Goal: Task Accomplishment & Management: Manage account settings

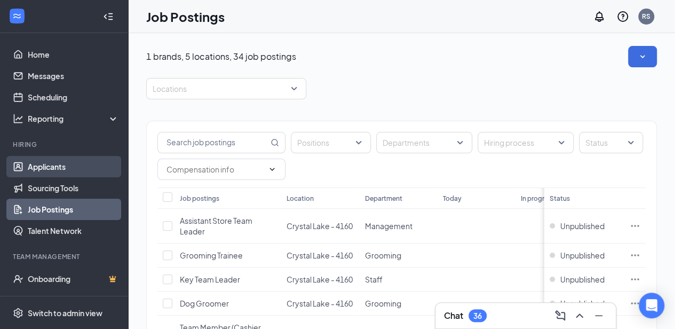
click at [68, 164] on link "Applicants" at bounding box center [73, 166] width 91 height 21
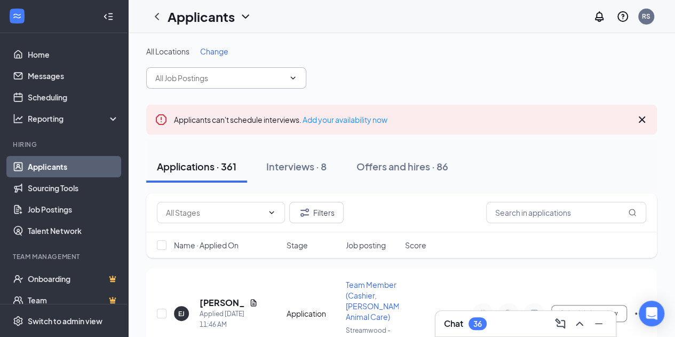
click at [287, 77] on span at bounding box center [291, 78] width 11 height 9
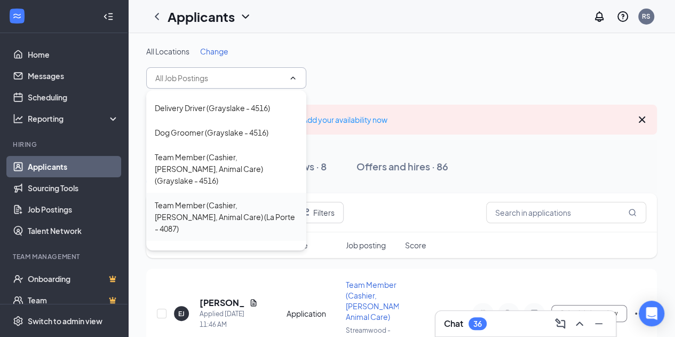
scroll to position [412, 0]
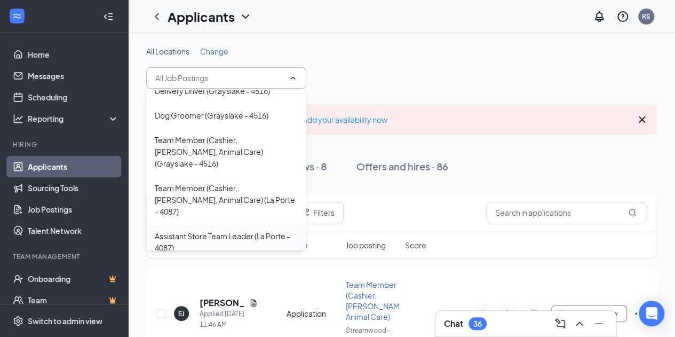
click at [218, 230] on div "Assistant Store Team Leader (La Porte - 4087)" at bounding box center [226, 241] width 143 height 23
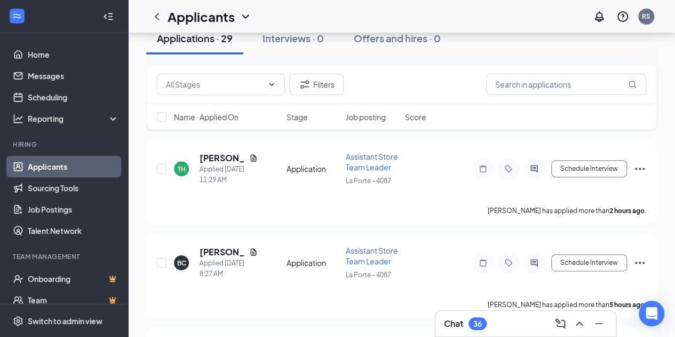
scroll to position [160, 0]
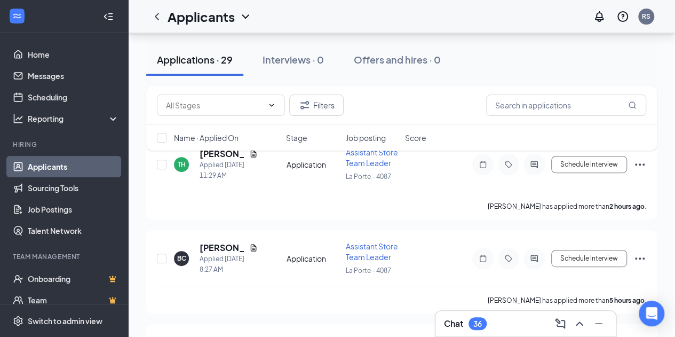
click at [253, 157] on div "Filters Name · Applied On Stage Job posting Score" at bounding box center [401, 123] width 510 height 75
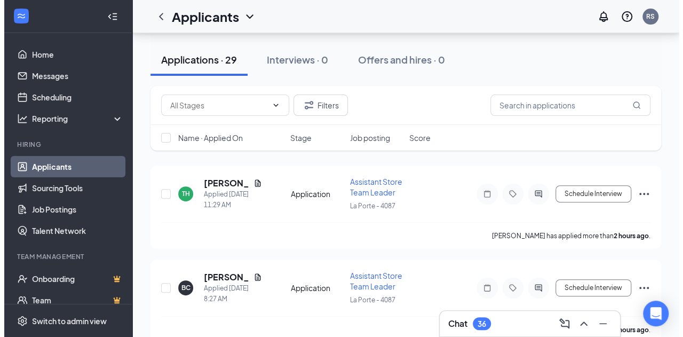
scroll to position [107, 0]
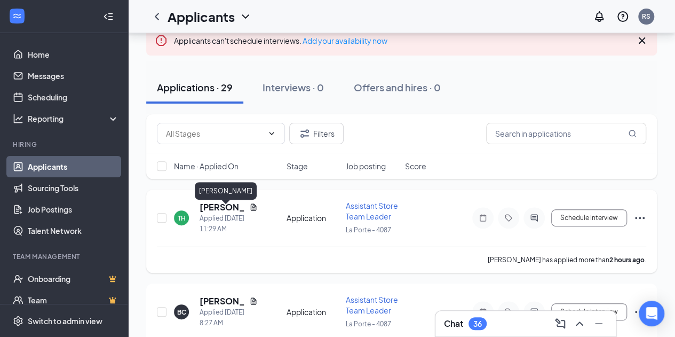
click at [225, 213] on h5 "[PERSON_NAME]" at bounding box center [221, 207] width 45 height 12
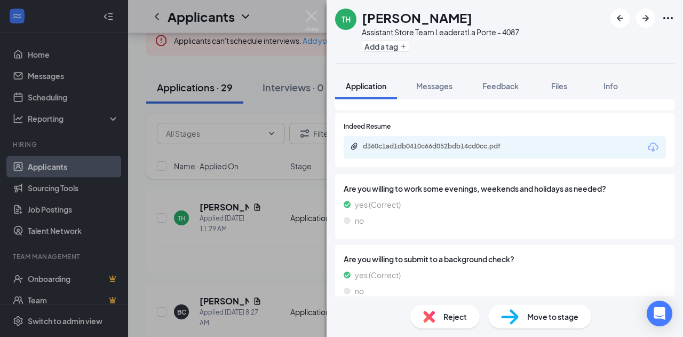
scroll to position [354, 0]
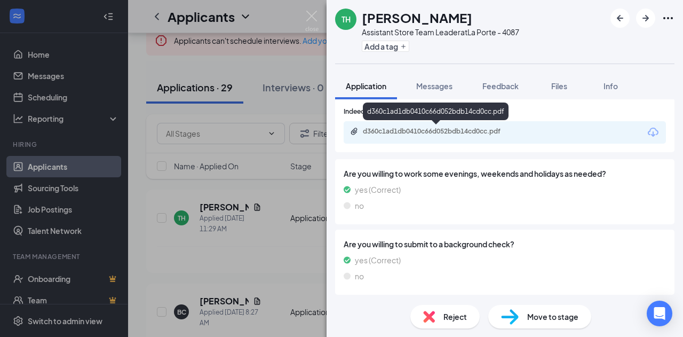
click at [442, 130] on div "d360c1ad1db0410c66d052bdb14cd0cc.pdf" at bounding box center [437, 131] width 149 height 9
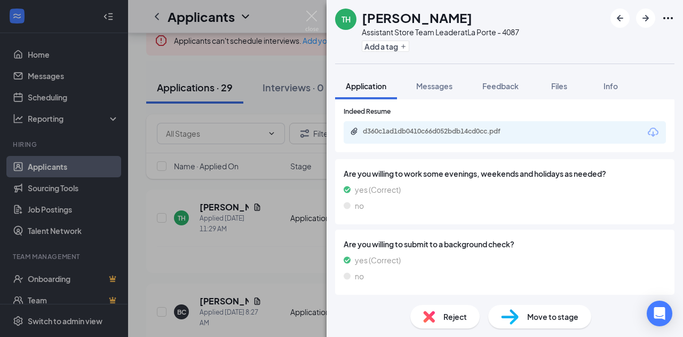
scroll to position [350, 0]
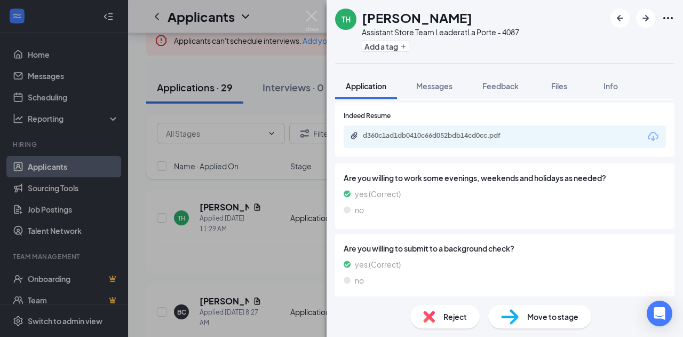
click at [451, 321] on span "Reject" at bounding box center [454, 316] width 23 height 12
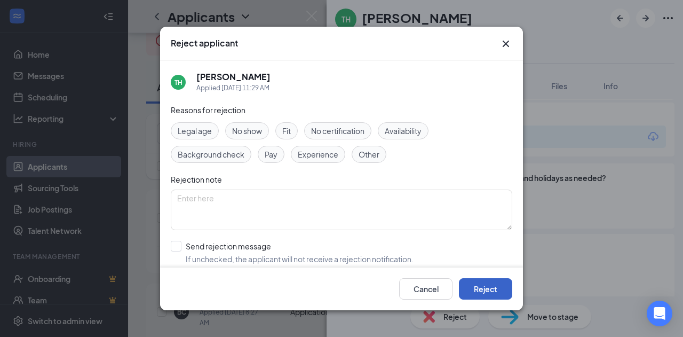
click at [472, 286] on button "Reject" at bounding box center [485, 288] width 53 height 21
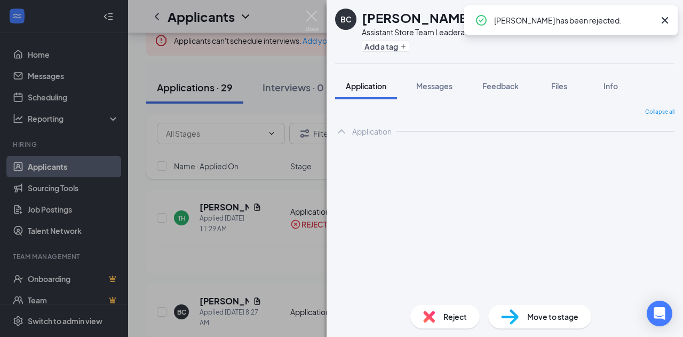
click at [276, 194] on div "BC [PERSON_NAME] Assistant Store Team Leader at [GEOGRAPHIC_DATA] - 4087 Add a …" at bounding box center [341, 168] width 683 height 337
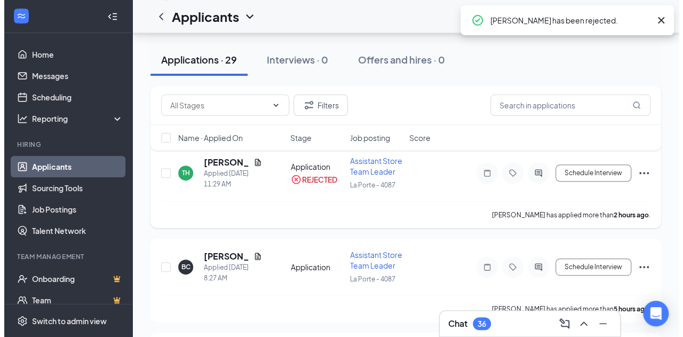
scroll to position [160, 0]
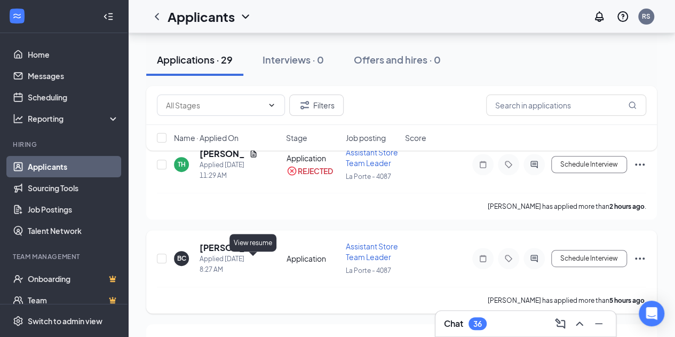
click at [254, 252] on icon "Document" at bounding box center [253, 247] width 9 height 9
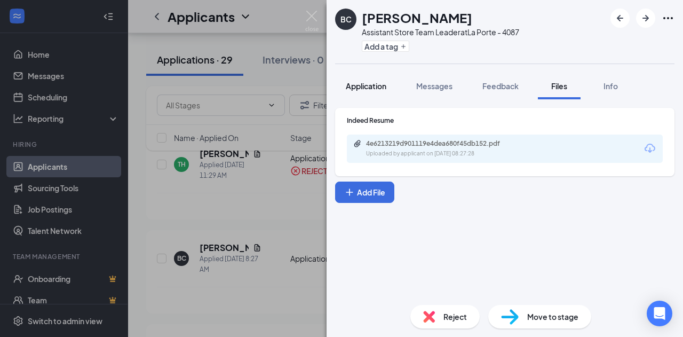
click at [377, 88] on span "Application" at bounding box center [366, 86] width 41 height 10
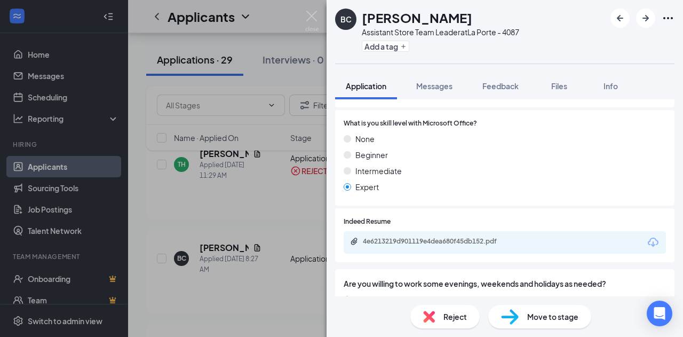
scroll to position [267, 0]
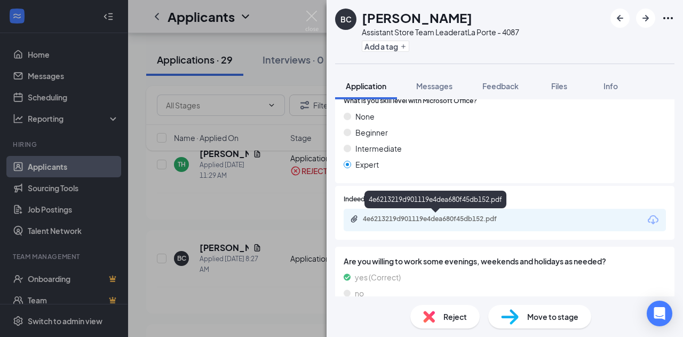
click at [439, 218] on div "4e6213219d901119e4dea680f45db152.pdf" at bounding box center [437, 218] width 149 height 9
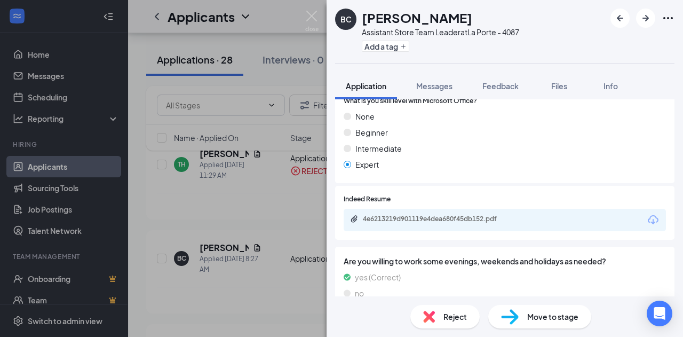
click at [435, 314] on div "Reject" at bounding box center [444, 316] width 69 height 23
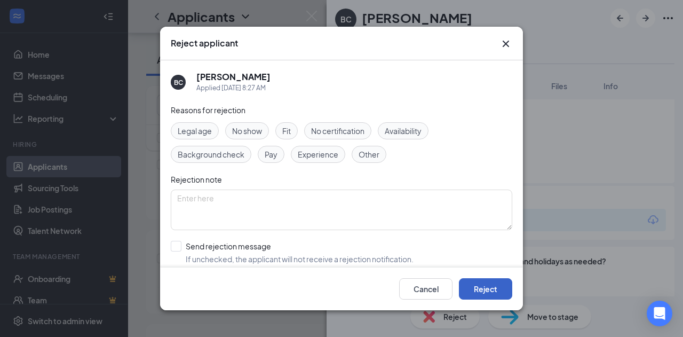
click at [486, 283] on button "Reject" at bounding box center [485, 288] width 53 height 21
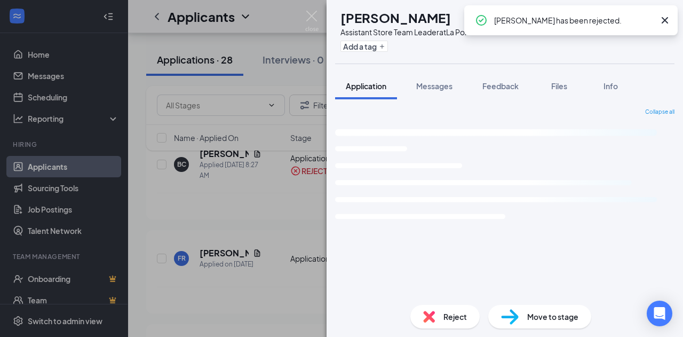
click at [261, 186] on div "FR [PERSON_NAME] Assistant Store Team Leader at [GEOGRAPHIC_DATA] - 4087 Add a …" at bounding box center [341, 168] width 683 height 337
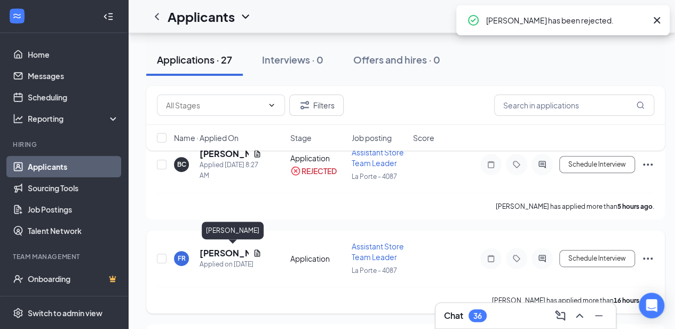
click at [212, 251] on h5 "[PERSON_NAME]" at bounding box center [223, 253] width 49 height 12
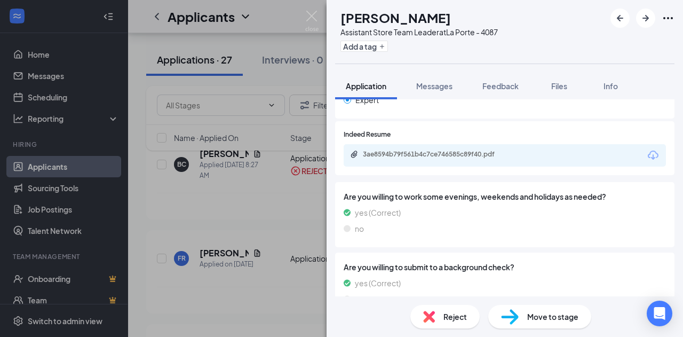
scroll to position [354, 0]
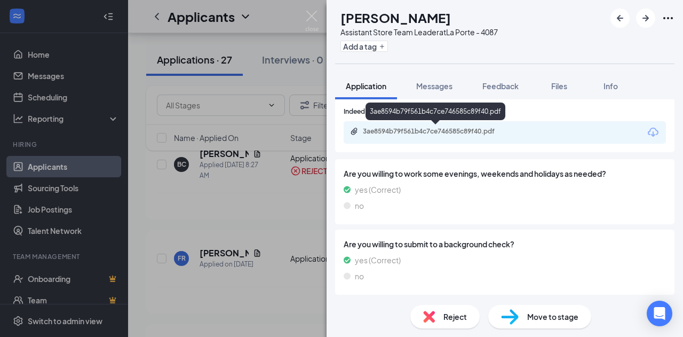
click at [412, 132] on div "3ae8594b79f561b4c7ce746585c89f40.pdf" at bounding box center [437, 131] width 149 height 9
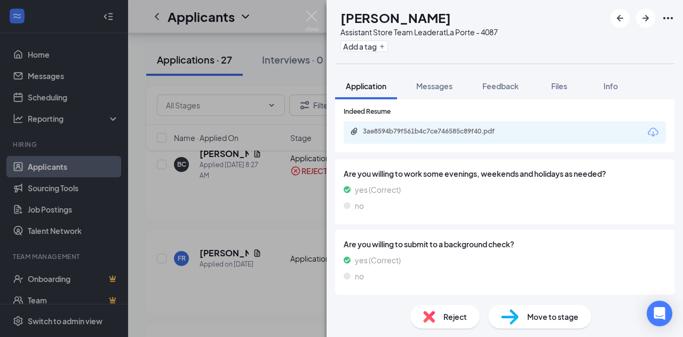
scroll to position [350, 0]
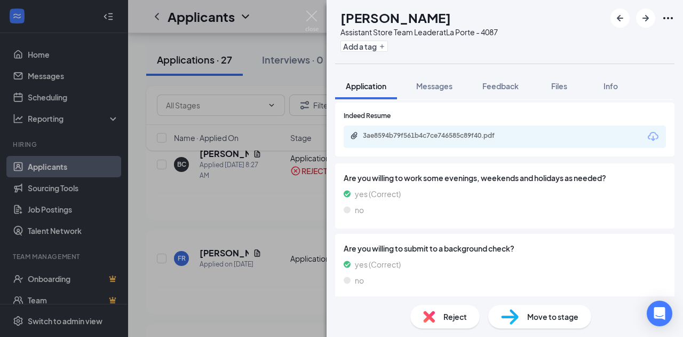
click at [448, 318] on span "Reject" at bounding box center [454, 316] width 23 height 12
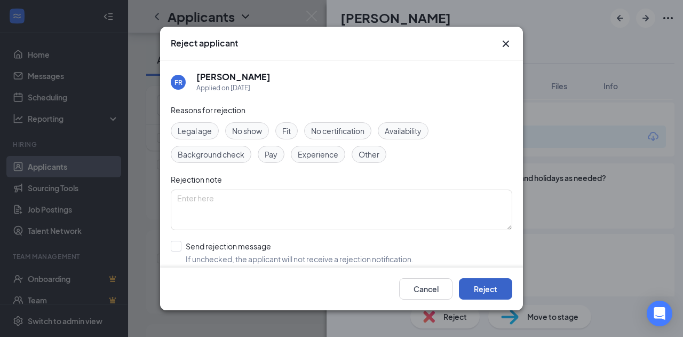
click at [494, 286] on button "Reject" at bounding box center [485, 288] width 53 height 21
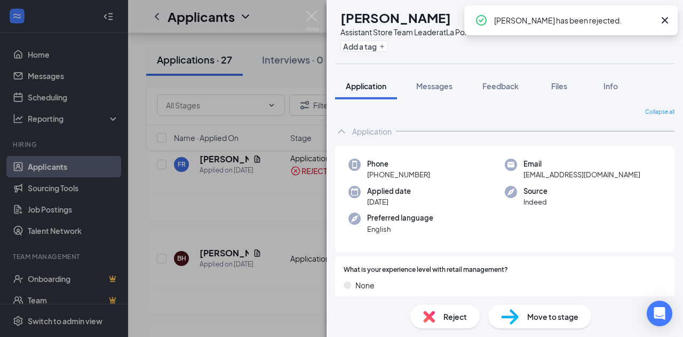
click at [307, 216] on div "BH [PERSON_NAME] Assistant Store Team Leader at [GEOGRAPHIC_DATA] - 4087 Add a …" at bounding box center [341, 168] width 683 height 337
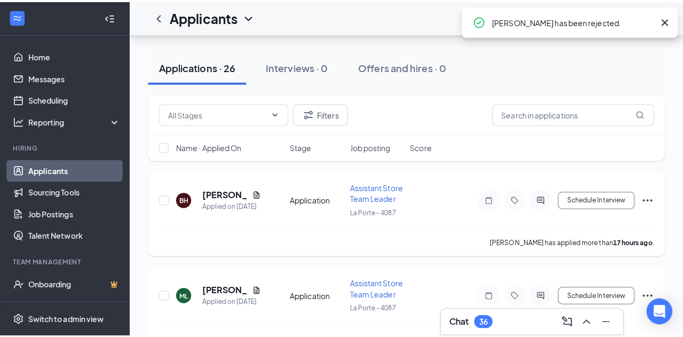
scroll to position [107, 0]
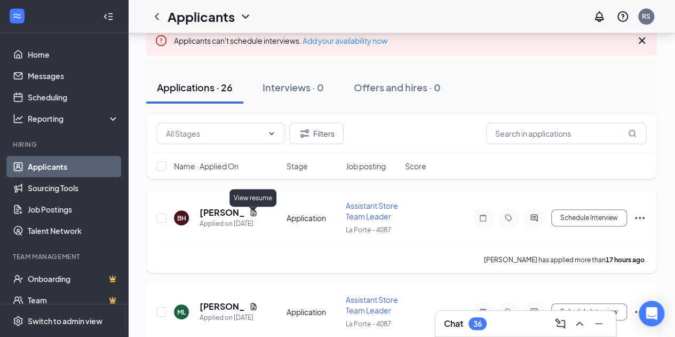
click at [252, 215] on icon "Document" at bounding box center [253, 212] width 6 height 7
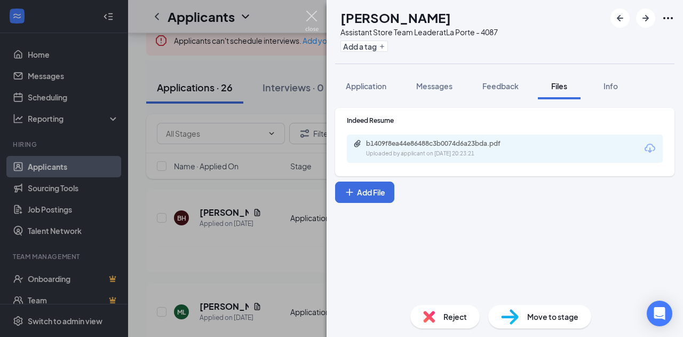
click at [309, 17] on img at bounding box center [311, 21] width 13 height 21
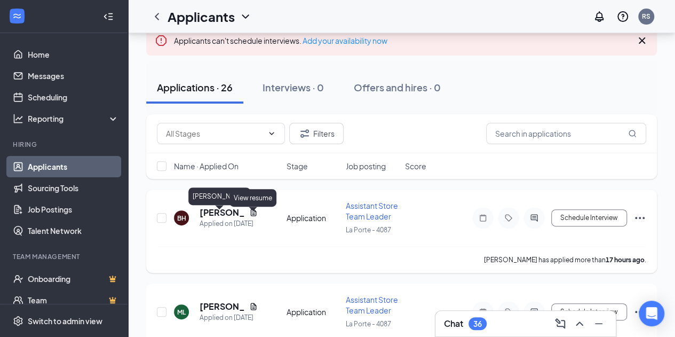
click at [252, 217] on icon "Document" at bounding box center [253, 212] width 9 height 9
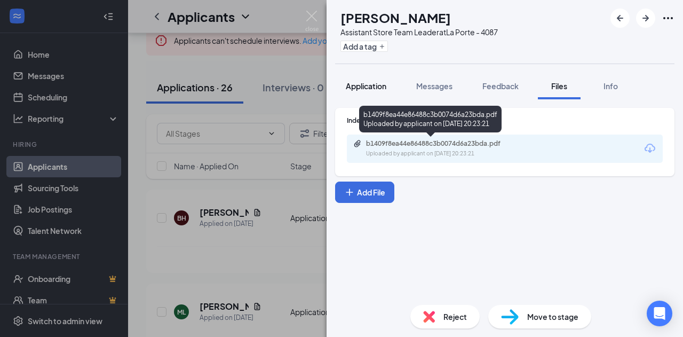
click at [374, 86] on span "Application" at bounding box center [366, 86] width 41 height 10
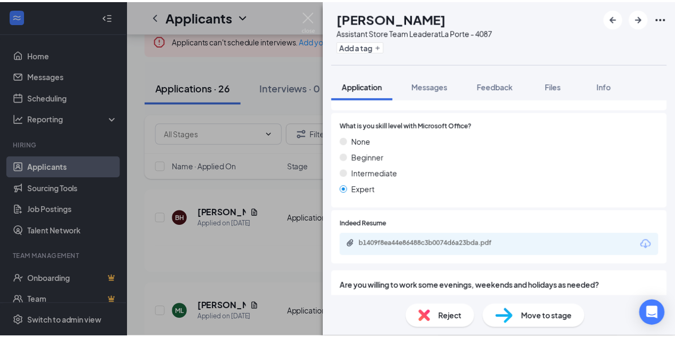
scroll to position [267, 0]
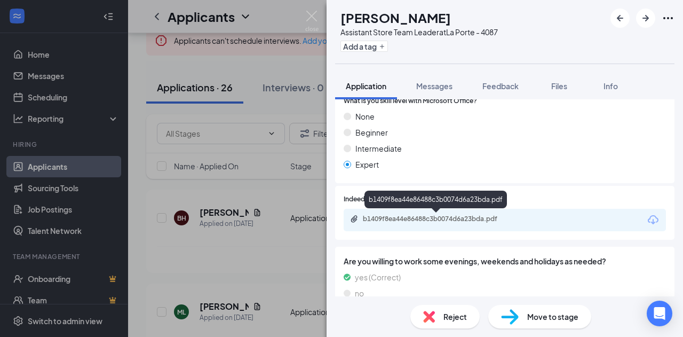
click at [447, 220] on div "b1409f8ea44e86488c3b0074d6a23bda.pdf" at bounding box center [437, 218] width 149 height 9
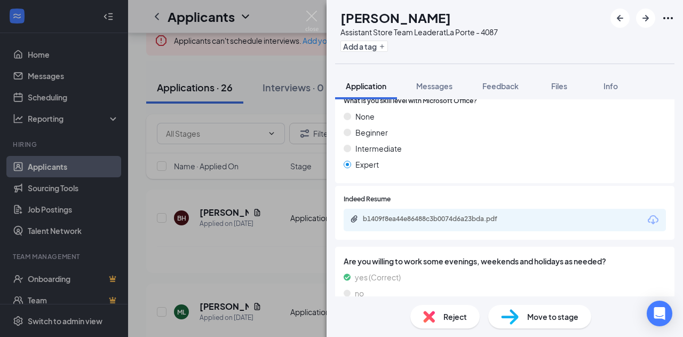
click at [145, 133] on div "BH [PERSON_NAME] Assistant Store Team Leader at [GEOGRAPHIC_DATA] - 4087 Add a …" at bounding box center [341, 168] width 683 height 337
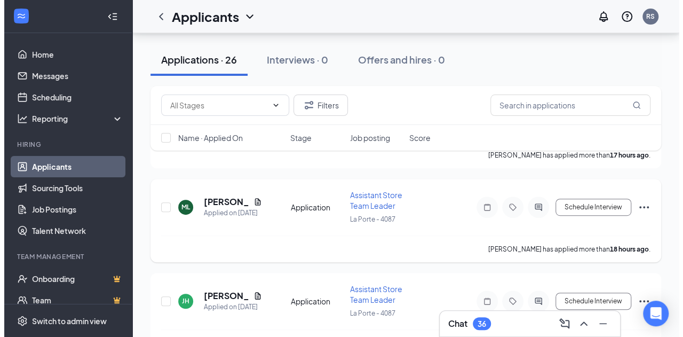
scroll to position [213, 0]
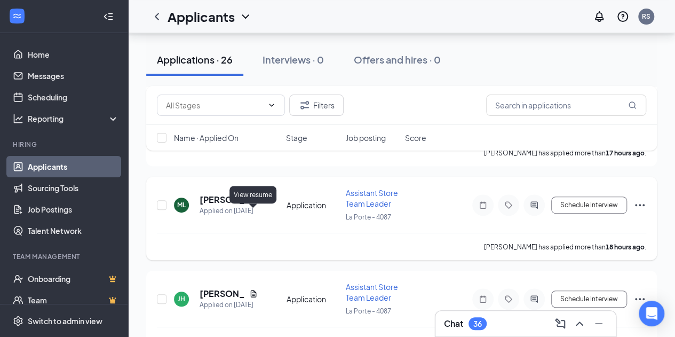
click at [251, 205] on div "[PERSON_NAME]" at bounding box center [228, 200] width 58 height 12
click at [221, 205] on h5 "[PERSON_NAME]" at bounding box center [221, 200] width 45 height 12
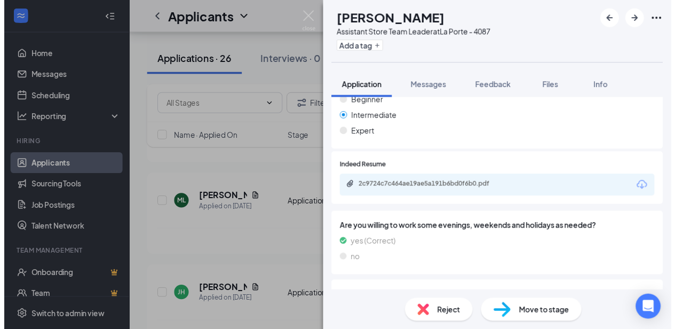
scroll to position [320, 0]
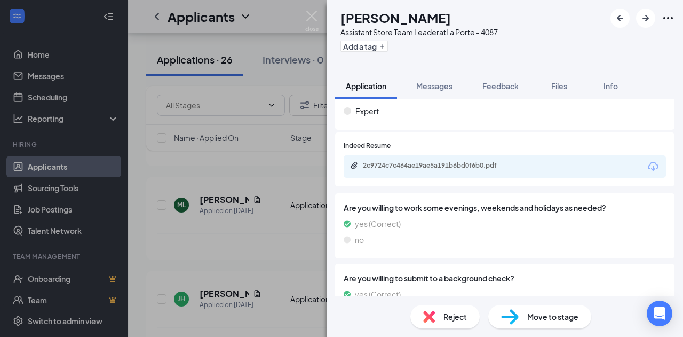
click at [425, 171] on div "2c9724c7c464ae19ae5a191b6bd0f6b0.pdf" at bounding box center [504, 166] width 322 height 22
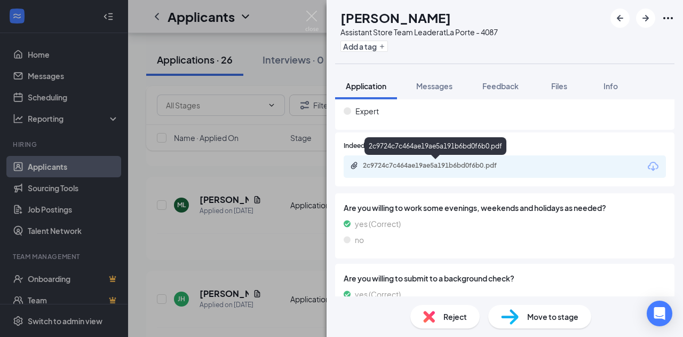
click at [425, 164] on div "2c9724c7c464ae19ae5a191b6bd0f6b0.pdf" at bounding box center [437, 165] width 149 height 9
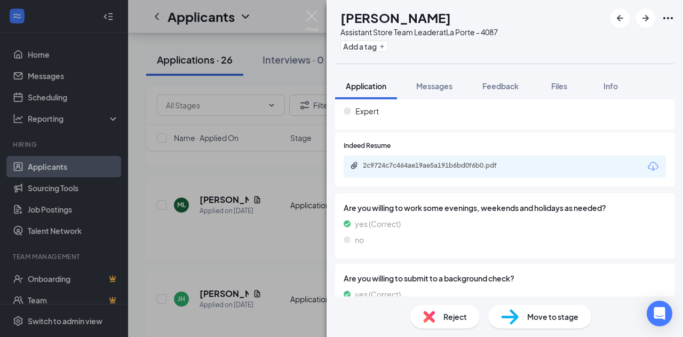
click at [183, 166] on div "ML [PERSON_NAME] Assistant Store Team Leader at [GEOGRAPHIC_DATA] - 4087 Add a …" at bounding box center [341, 168] width 683 height 337
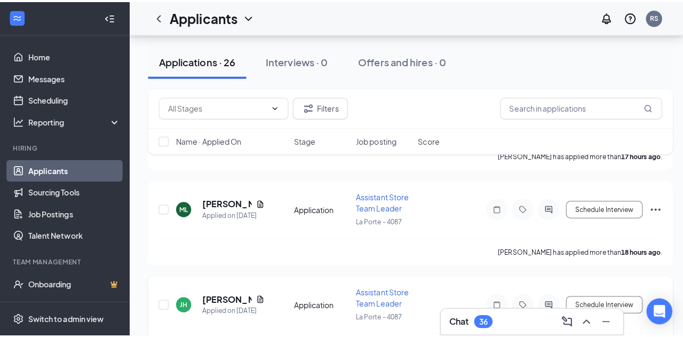
scroll to position [267, 0]
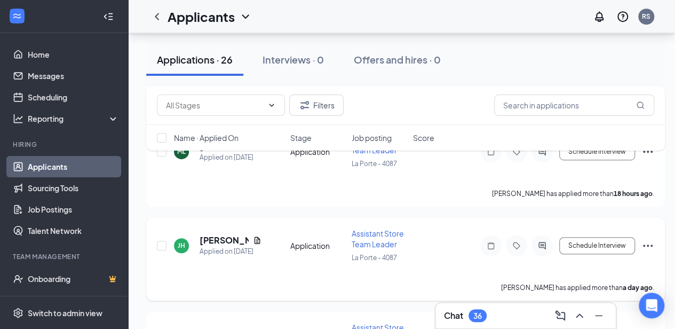
click at [254, 237] on icon "Document" at bounding box center [257, 240] width 9 height 9
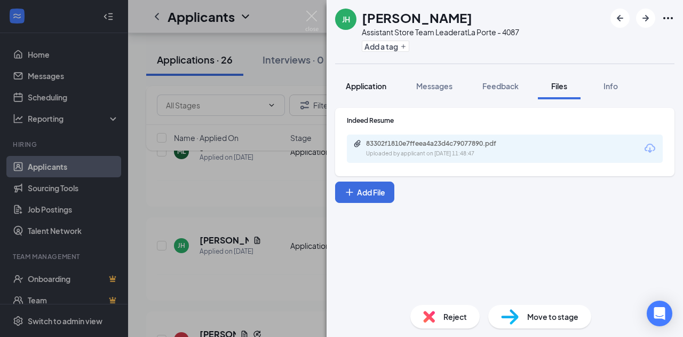
click at [371, 95] on button "Application" at bounding box center [366, 86] width 62 height 27
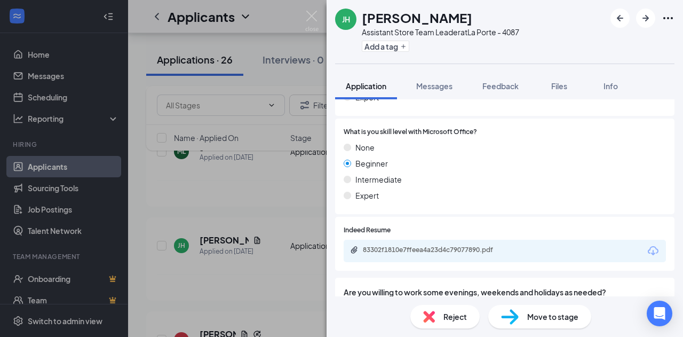
scroll to position [267, 0]
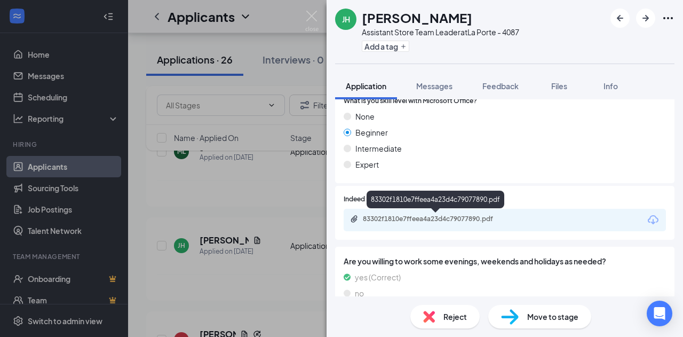
click at [437, 214] on div "83302f1810e7ffeea4a23d4c79077890.pdf" at bounding box center [437, 218] width 149 height 9
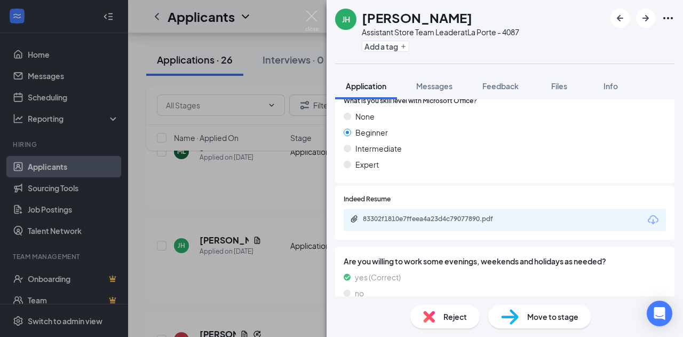
click at [420, 317] on div "Reject" at bounding box center [444, 316] width 69 height 23
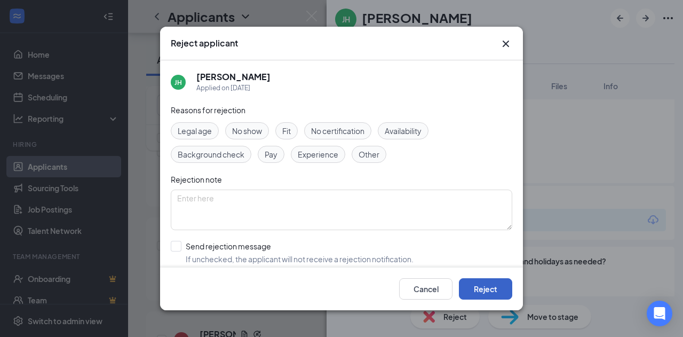
click at [467, 284] on button "Reject" at bounding box center [485, 288] width 53 height 21
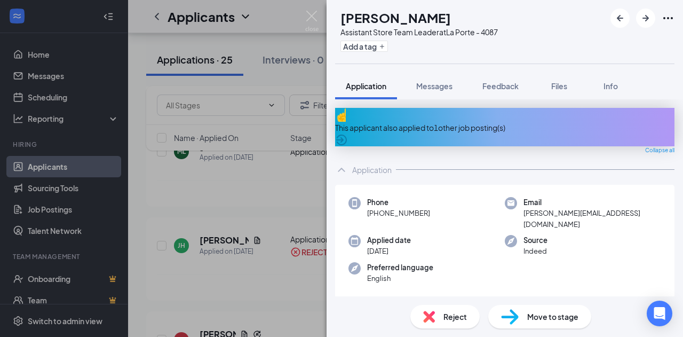
click at [398, 126] on div "This applicant also applied to 1 other job posting(s)" at bounding box center [504, 127] width 339 height 38
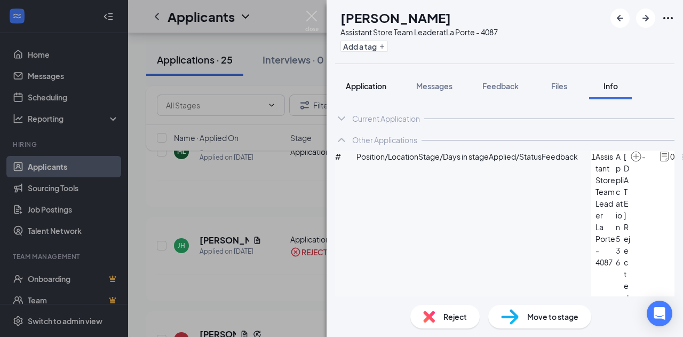
click at [370, 92] on button "Application" at bounding box center [366, 86] width 62 height 27
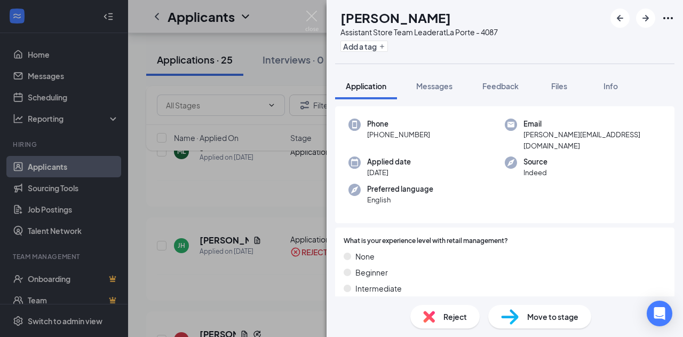
scroll to position [267, 0]
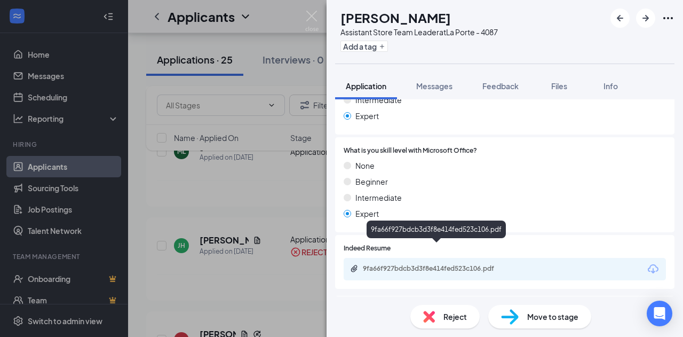
click at [416, 264] on div "9fa66f927bdcb3d3f8e414fed523c106.pdf" at bounding box center [437, 268] width 149 height 9
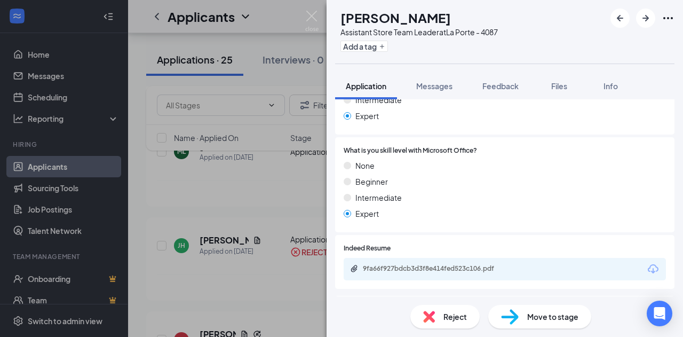
click at [428, 315] on img at bounding box center [429, 316] width 12 height 12
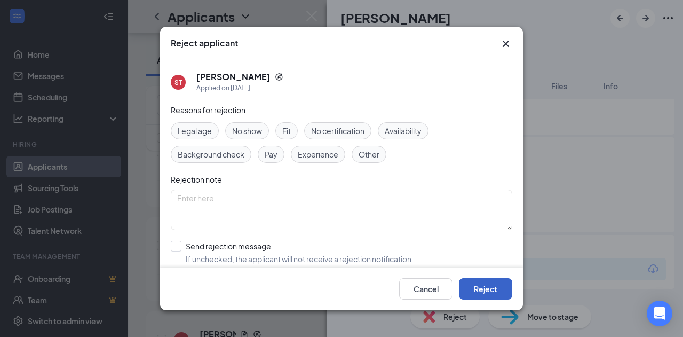
click at [468, 284] on button "Reject" at bounding box center [485, 288] width 53 height 21
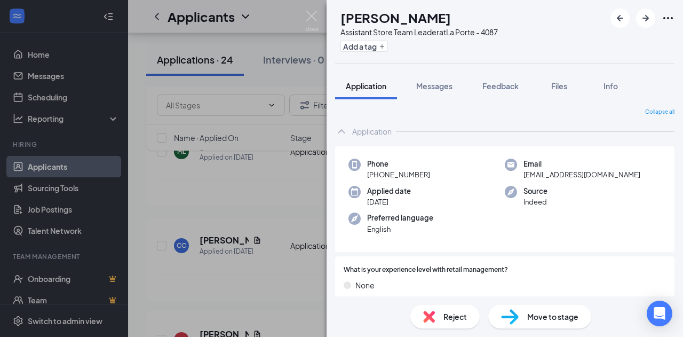
click at [453, 213] on div "Preferred language English" at bounding box center [426, 223] width 156 height 22
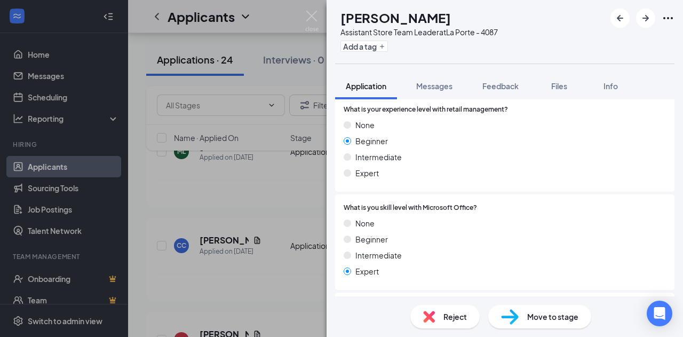
scroll to position [267, 0]
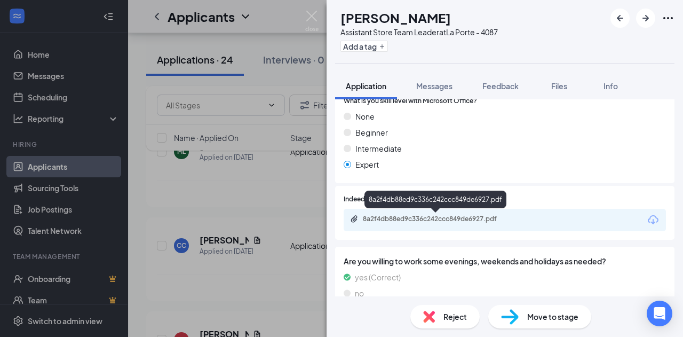
click at [402, 217] on div "8a2f4db88ed9c336c242ccc849de6927.pdf" at bounding box center [437, 218] width 149 height 9
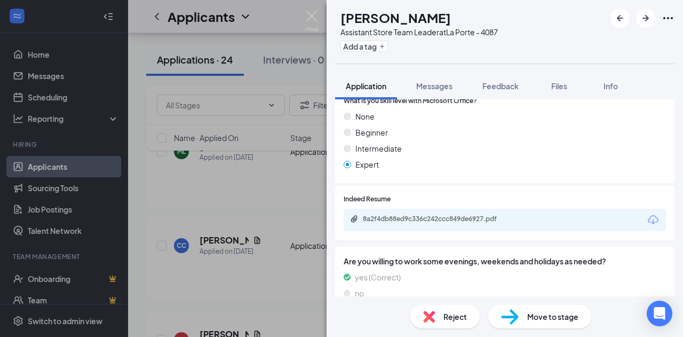
click at [431, 319] on img at bounding box center [429, 316] width 12 height 12
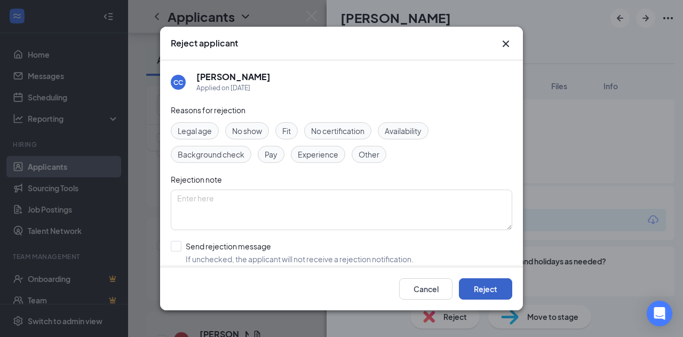
drag, startPoint x: 493, startPoint y: 286, endPoint x: 475, endPoint y: 284, distance: 17.7
click at [493, 286] on button "Reject" at bounding box center [485, 288] width 53 height 21
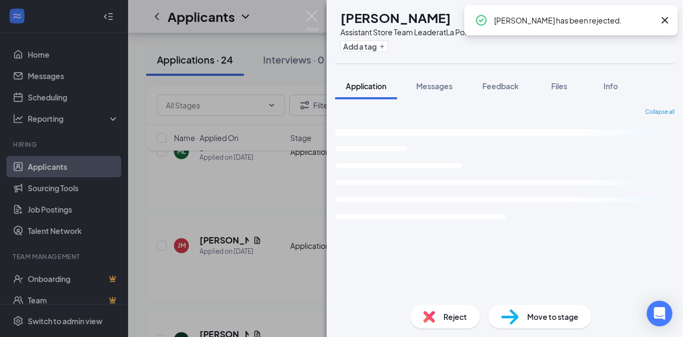
click at [290, 203] on div "[PERSON_NAME] Assistant Store Team Leader at [GEOGRAPHIC_DATA] - 4087 Add a tag…" at bounding box center [341, 168] width 683 height 337
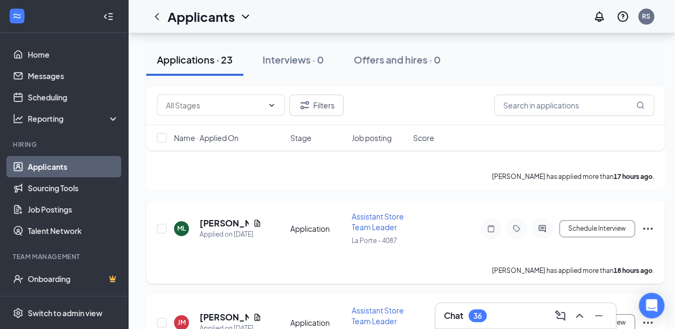
scroll to position [267, 0]
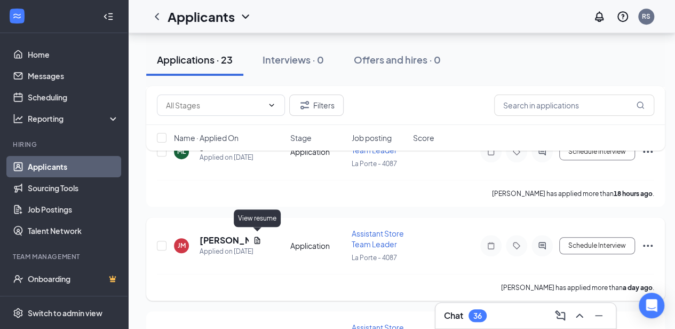
click at [258, 238] on icon "Document" at bounding box center [257, 239] width 6 height 7
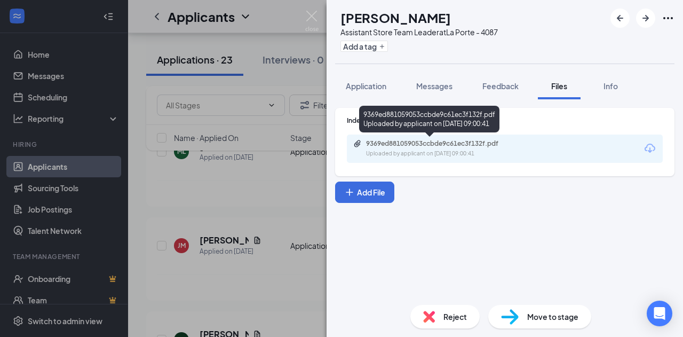
click at [384, 148] on div "9369ed881059053ccbde9c61ec3f132f.pdf Uploaded by applicant on [DATE] 09:00:41" at bounding box center [439, 148] width 173 height 19
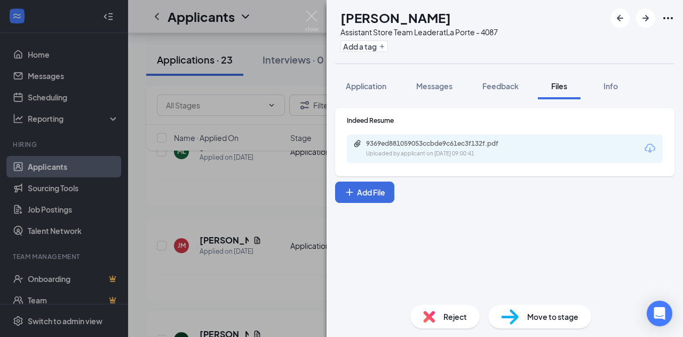
click at [286, 183] on div "[PERSON_NAME] Assistant Store Team Leader at La Porte - 4087 Add a tag Applicat…" at bounding box center [341, 168] width 683 height 337
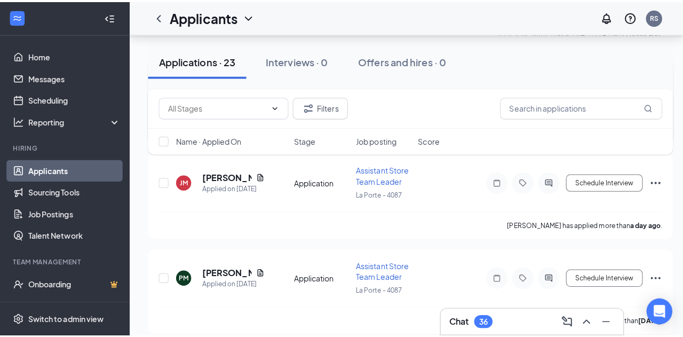
scroll to position [373, 0]
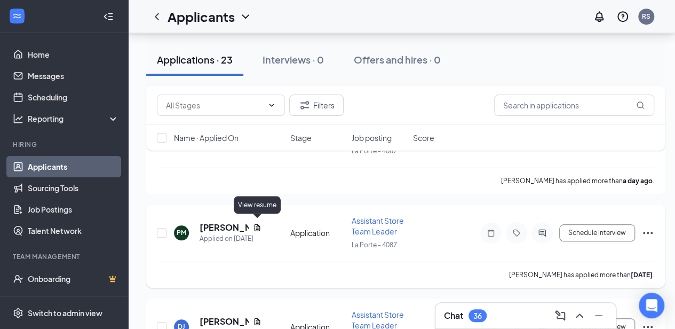
click at [257, 223] on icon "Document" at bounding box center [257, 227] width 9 height 9
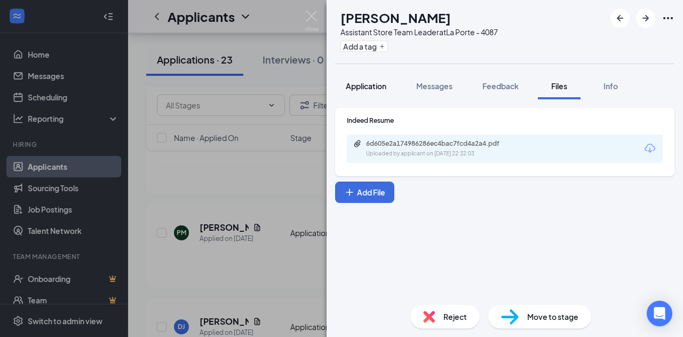
click at [361, 82] on span "Application" at bounding box center [366, 86] width 41 height 10
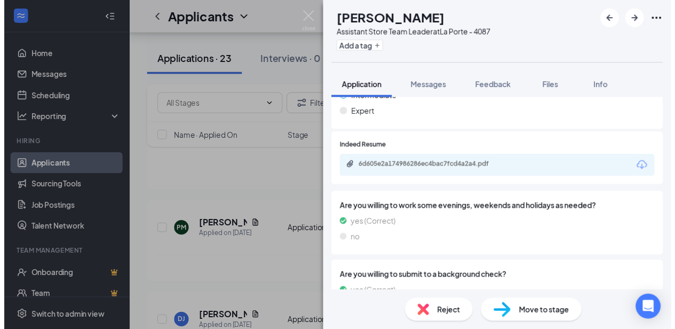
scroll to position [320, 0]
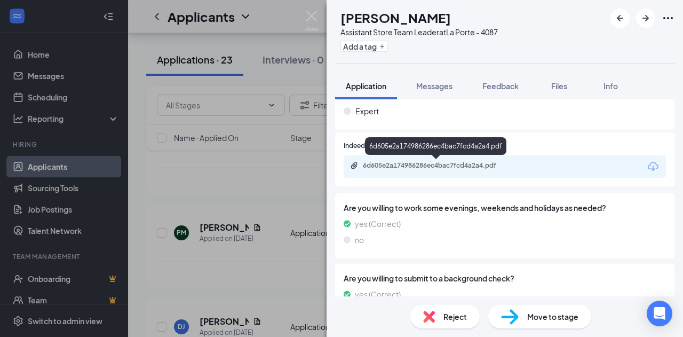
click at [420, 167] on div "6d605e2a174986286ec4bac7fcd4a2a4.pdf" at bounding box center [437, 165] width 149 height 9
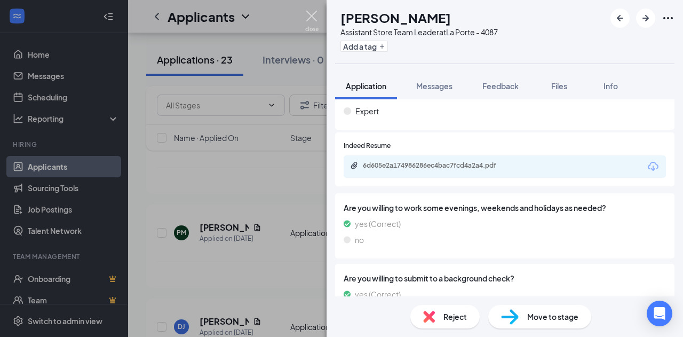
click at [313, 17] on img at bounding box center [311, 21] width 13 height 21
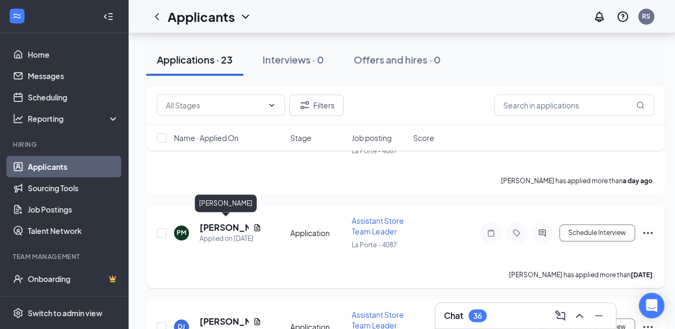
click at [225, 225] on h5 "[PERSON_NAME]" at bounding box center [223, 227] width 49 height 12
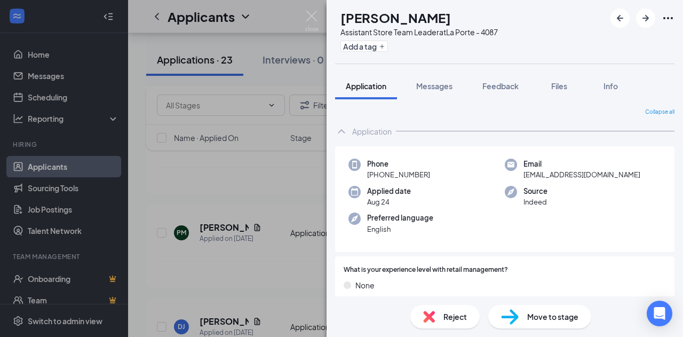
click at [459, 317] on span "Reject" at bounding box center [454, 316] width 23 height 12
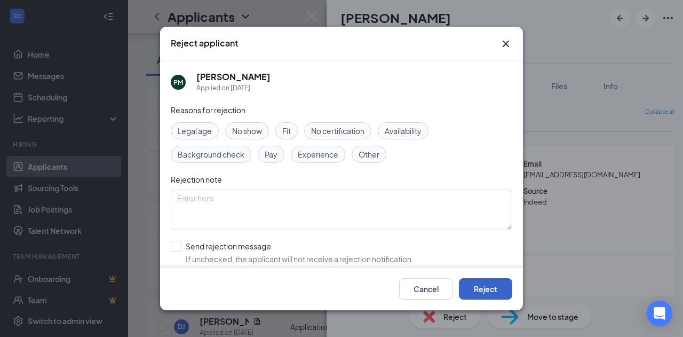
click at [479, 289] on button "Reject" at bounding box center [485, 288] width 53 height 21
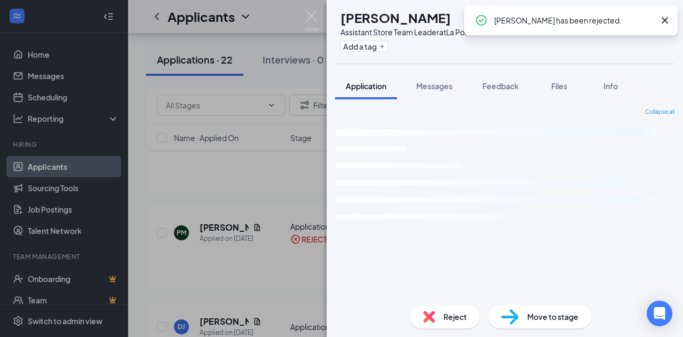
click at [252, 205] on div "DJ [PERSON_NAME] Assistant Store Team Leader at [GEOGRAPHIC_DATA] - 4087 Add a …" at bounding box center [341, 168] width 683 height 337
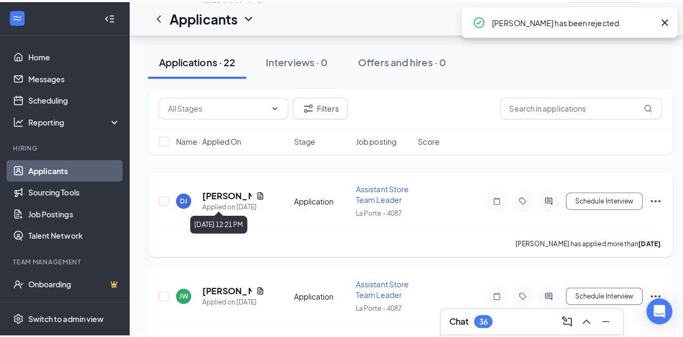
scroll to position [427, 0]
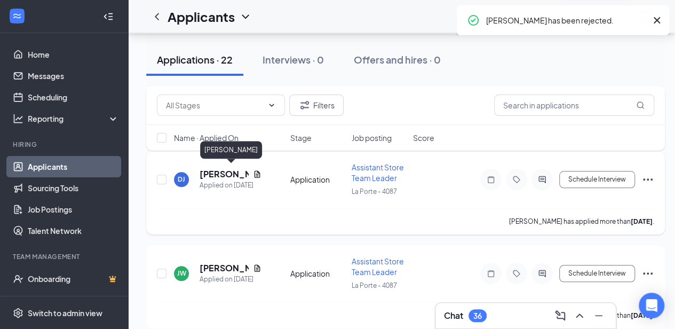
click at [224, 173] on h5 "[PERSON_NAME]" at bounding box center [223, 174] width 49 height 12
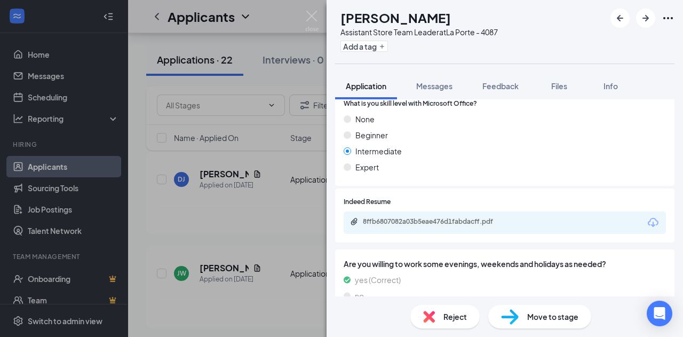
scroll to position [320, 0]
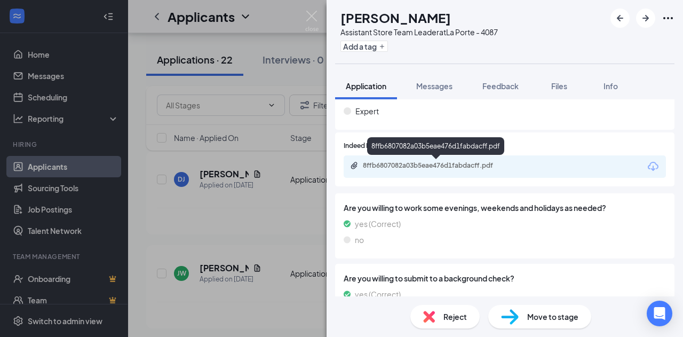
click at [412, 167] on div "8ffb6807082a03b5eae476d1fabdacff.pdf" at bounding box center [437, 165] width 149 height 9
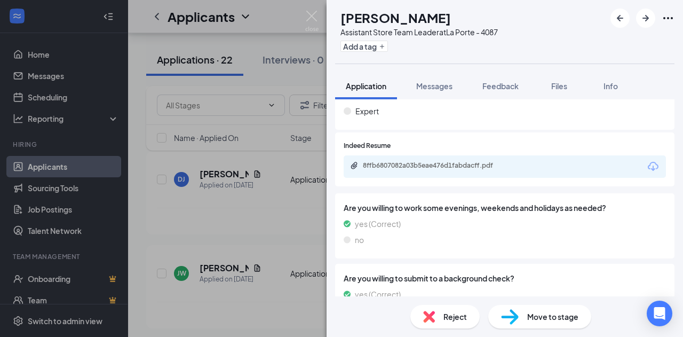
click at [439, 326] on div "Reject" at bounding box center [444, 316] width 69 height 23
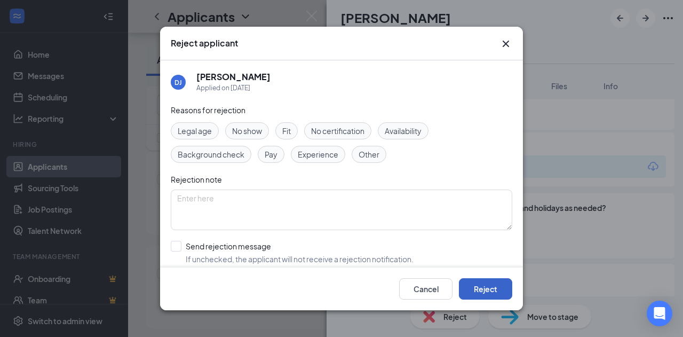
click at [493, 289] on button "Reject" at bounding box center [485, 288] width 53 height 21
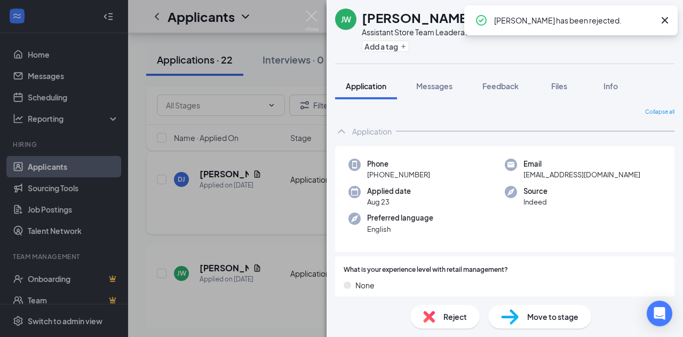
click at [243, 199] on div "[PERSON_NAME] [PERSON_NAME] Assistant Store Team Leader at [GEOGRAPHIC_DATA] - …" at bounding box center [341, 168] width 683 height 337
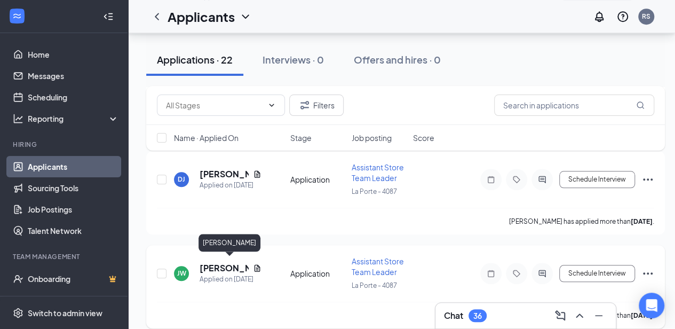
click at [239, 262] on h5 "[PERSON_NAME]" at bounding box center [223, 268] width 49 height 12
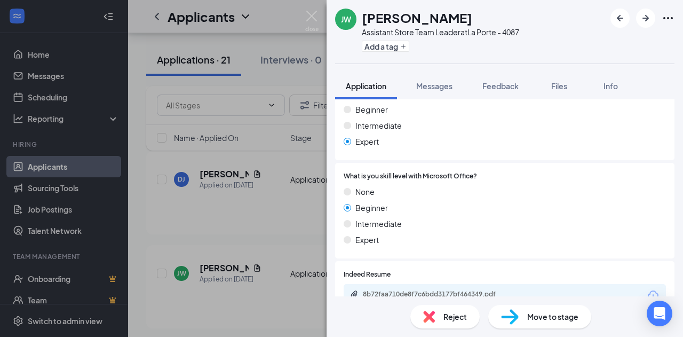
scroll to position [213, 0]
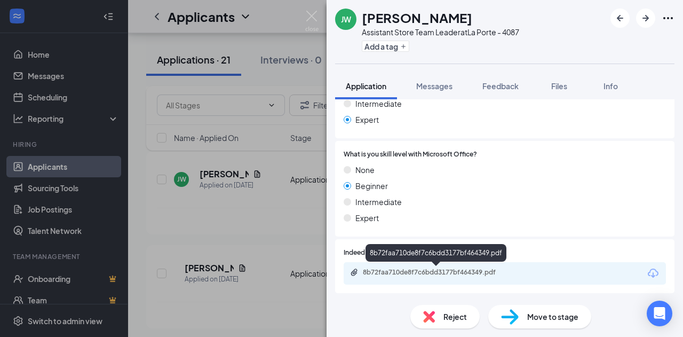
click at [398, 276] on div "8b72faa710de8f7c6bdd3177bf464349.pdf" at bounding box center [437, 272] width 149 height 9
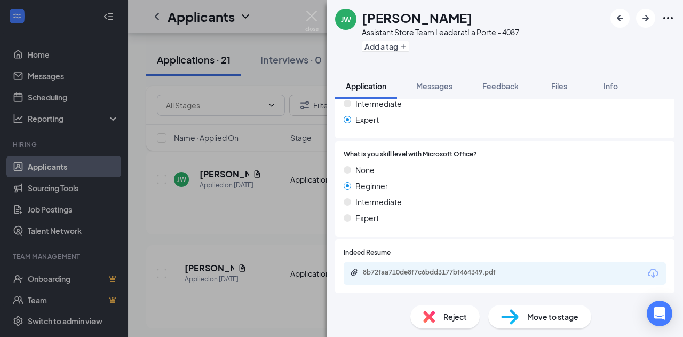
click at [438, 319] on div "Reject" at bounding box center [444, 316] width 69 height 23
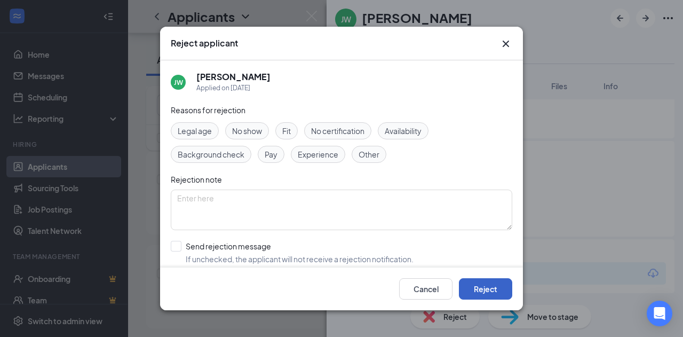
click at [490, 287] on button "Reject" at bounding box center [485, 288] width 53 height 21
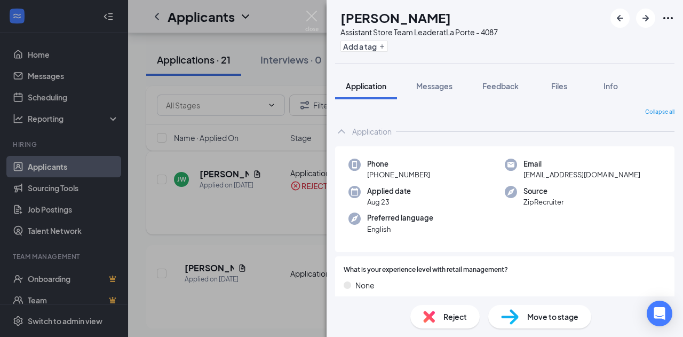
click at [280, 221] on div "JV [PERSON_NAME] Assistant Store Team Leader at [GEOGRAPHIC_DATA] - 4087 Add a …" at bounding box center [341, 168] width 683 height 337
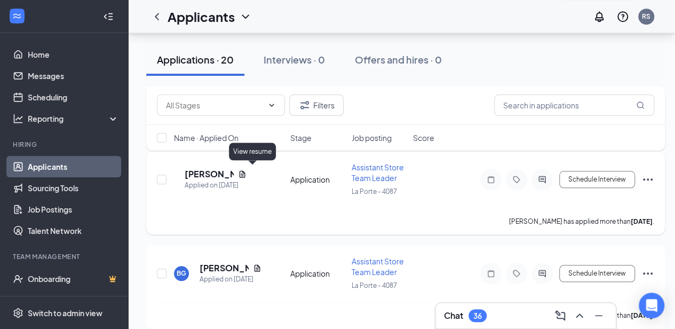
click at [246, 170] on icon "Document" at bounding box center [242, 174] width 9 height 9
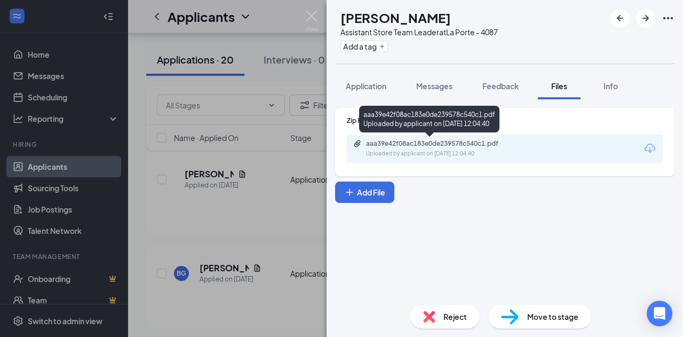
drag, startPoint x: 387, startPoint y: 82, endPoint x: 414, endPoint y: 105, distance: 35.6
click at [386, 82] on span "Application" at bounding box center [366, 86] width 41 height 10
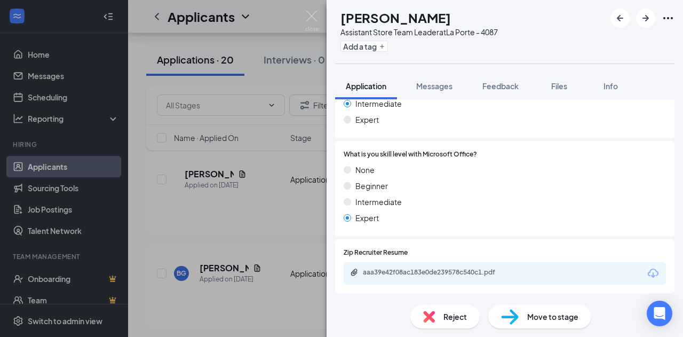
scroll to position [267, 0]
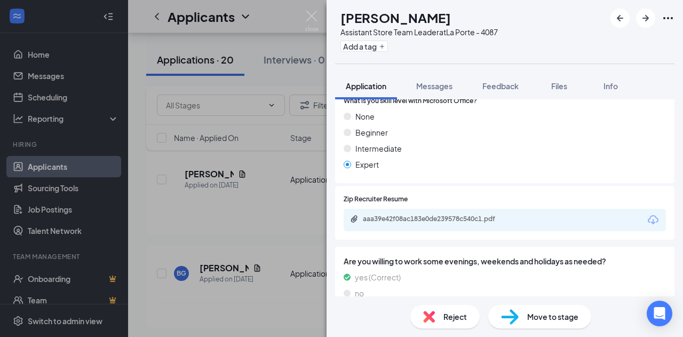
click at [411, 212] on div "aaa39e42f08ac183e0de239578c540c1.pdf" at bounding box center [435, 201] width 140 height 22
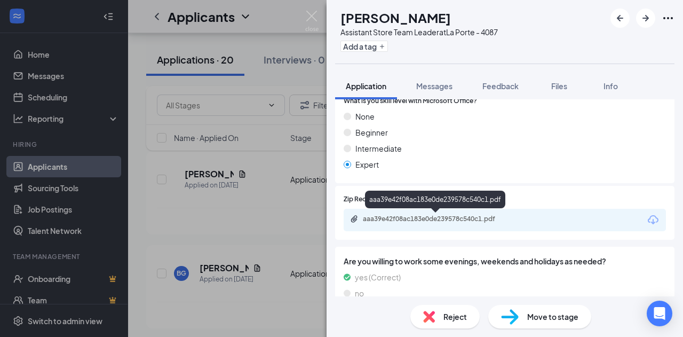
click at [409, 220] on div "aaa39e42f08ac183e0de239578c540c1.pdf" at bounding box center [437, 218] width 149 height 9
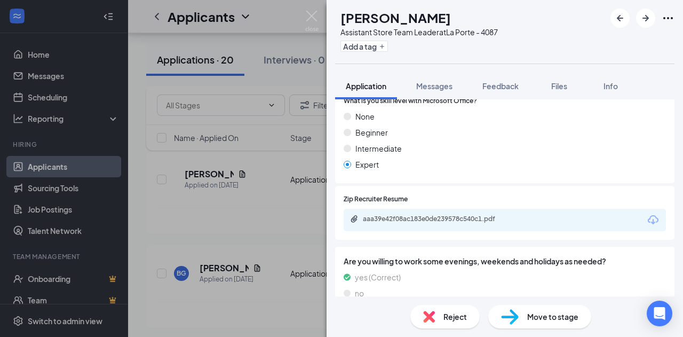
click at [434, 314] on img at bounding box center [429, 316] width 12 height 12
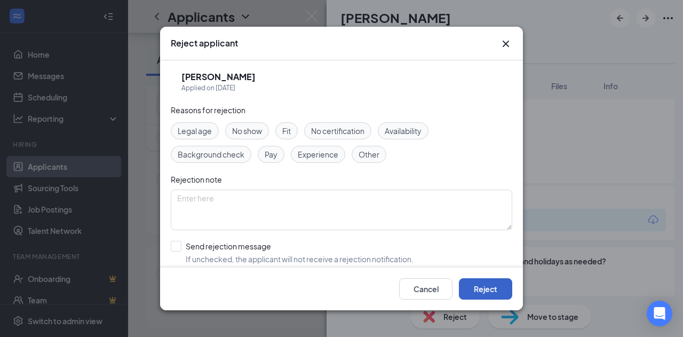
click at [477, 291] on button "Reject" at bounding box center [485, 288] width 53 height 21
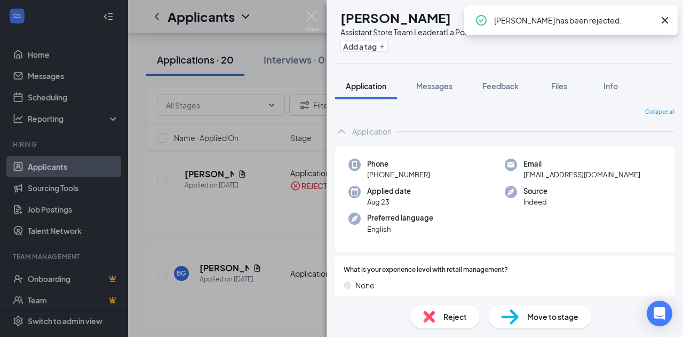
click at [262, 229] on div "BG [PERSON_NAME] Assistant Store Team Leader at [GEOGRAPHIC_DATA] - 4087 Add a …" at bounding box center [341, 168] width 683 height 337
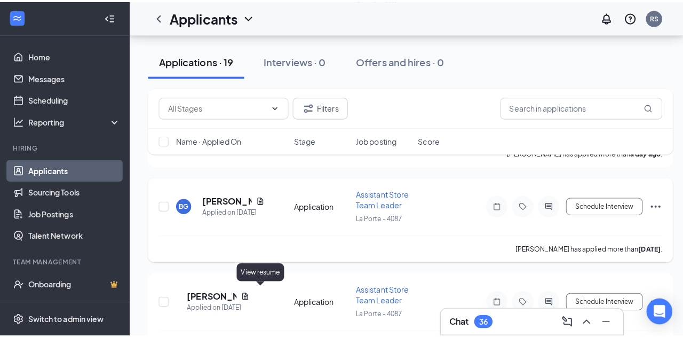
scroll to position [373, 0]
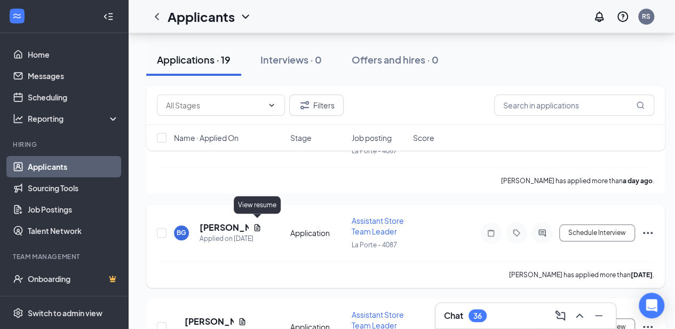
click at [258, 223] on icon "Document" at bounding box center [257, 227] width 9 height 9
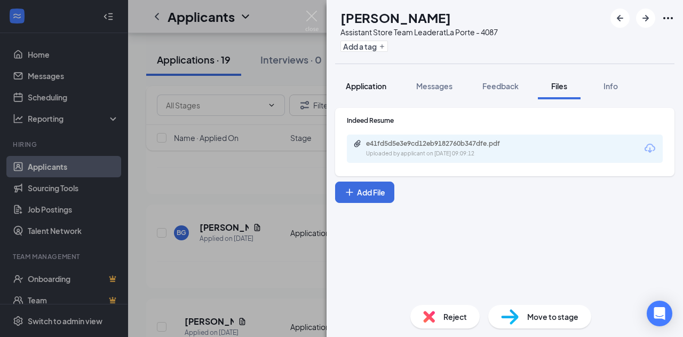
click at [358, 87] on span "Application" at bounding box center [366, 86] width 41 height 10
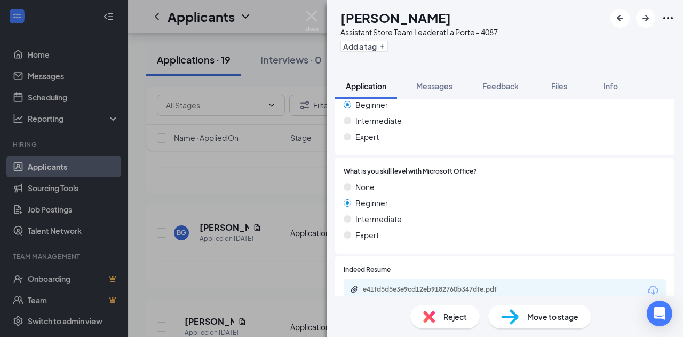
scroll to position [213, 0]
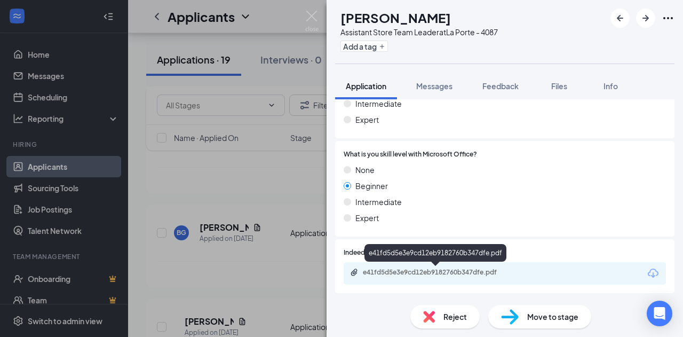
click at [432, 267] on div "e41fd5d5e3e9cd12eb9182760b347dfe.pdf" at bounding box center [504, 273] width 322 height 22
click at [426, 271] on div "e41fd5d5e3e9cd12eb9182760b347dfe.pdf" at bounding box center [437, 272] width 149 height 9
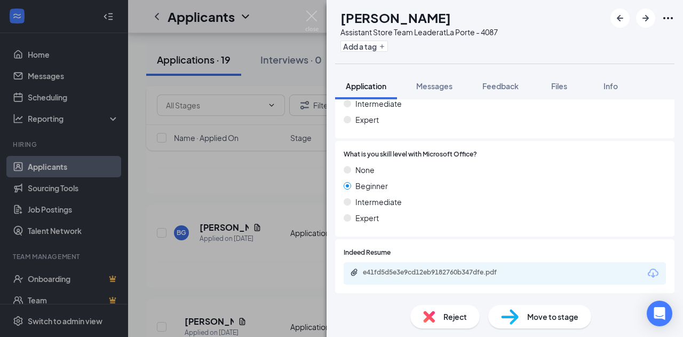
click at [427, 311] on img at bounding box center [429, 316] width 12 height 12
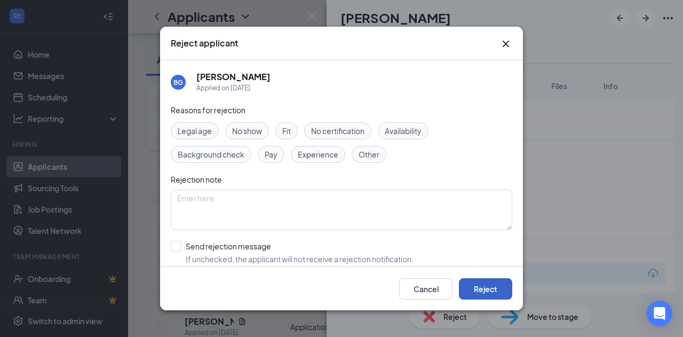
click at [475, 283] on button "Reject" at bounding box center [485, 288] width 53 height 21
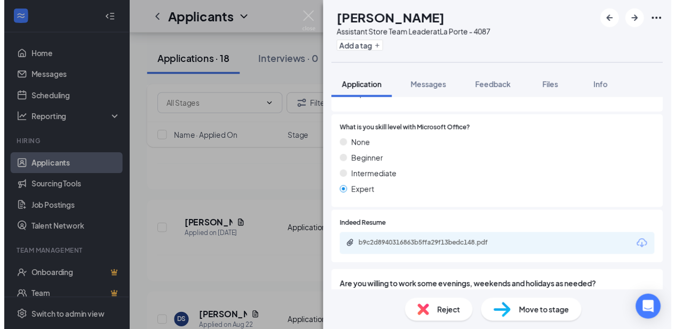
scroll to position [267, 0]
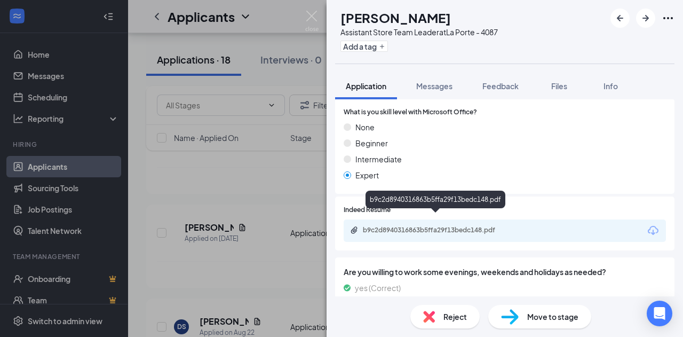
click at [426, 226] on div "b9c2d8940316863b5ffa29f13bedc148.pdf" at bounding box center [437, 230] width 149 height 9
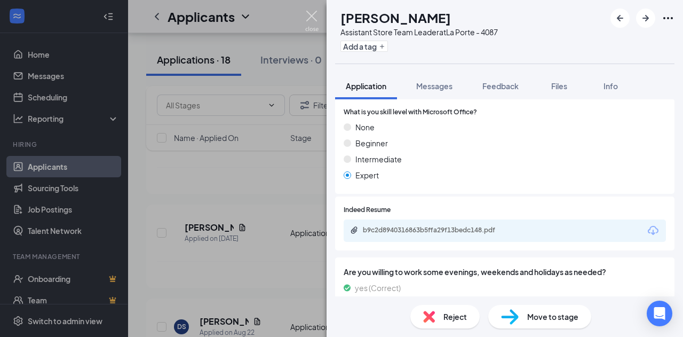
click at [309, 13] on img at bounding box center [311, 21] width 13 height 21
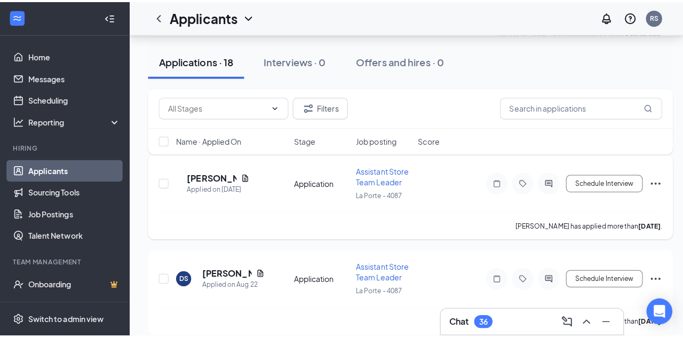
scroll to position [480, 0]
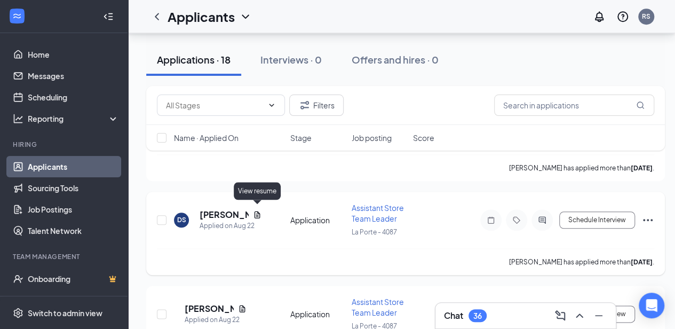
click at [258, 210] on icon "Document" at bounding box center [257, 214] width 9 height 9
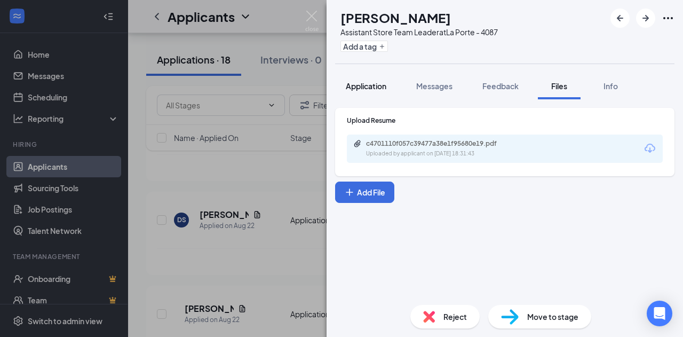
click at [377, 87] on span "Application" at bounding box center [366, 86] width 41 height 10
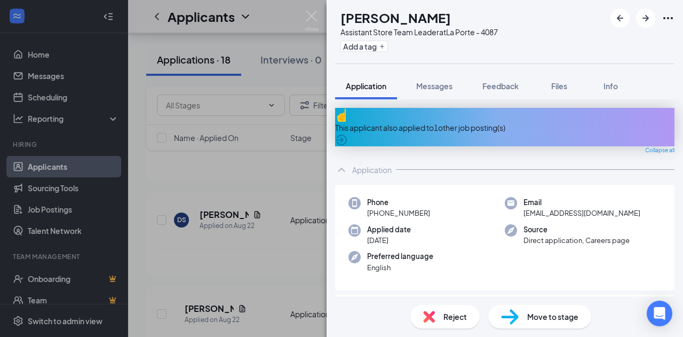
click at [417, 115] on div "This applicant also applied to 1 other job posting(s)" at bounding box center [504, 127] width 339 height 38
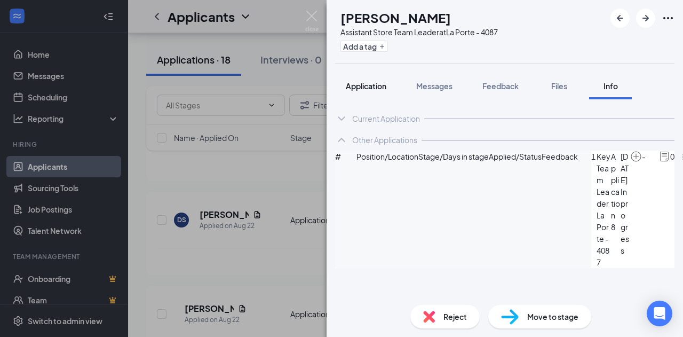
click at [367, 86] on span "Application" at bounding box center [366, 86] width 41 height 10
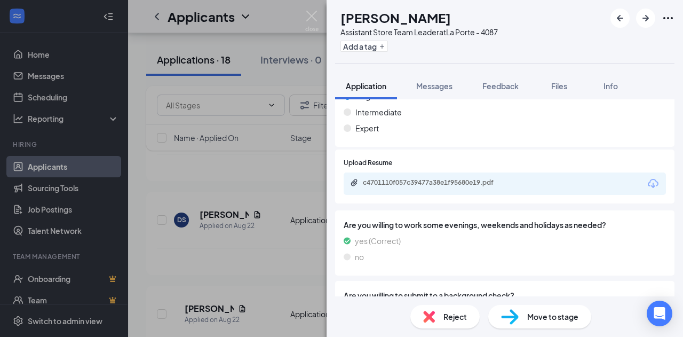
scroll to position [373, 0]
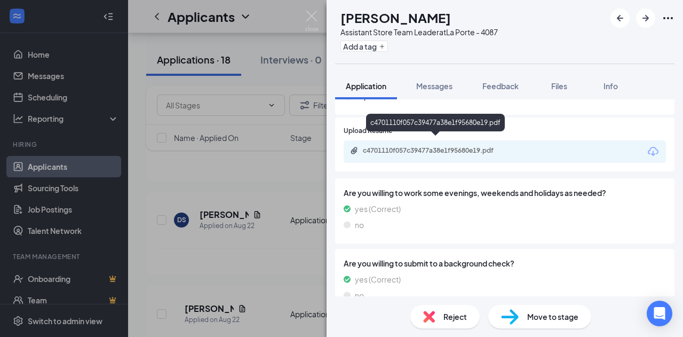
click at [429, 146] on div "c4701110f057c39477a38e1f95680e19.pdf" at bounding box center [437, 150] width 149 height 9
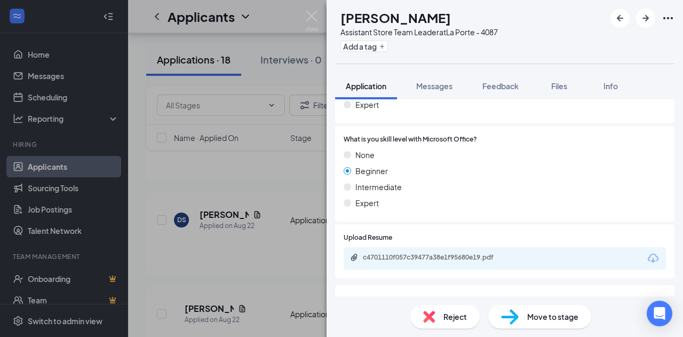
scroll to position [160, 0]
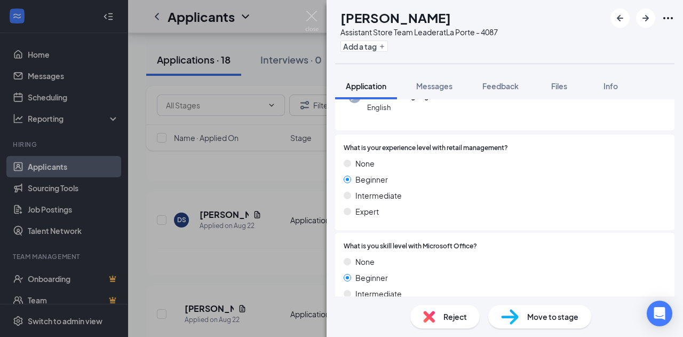
click at [459, 316] on span "Reject" at bounding box center [454, 316] width 23 height 12
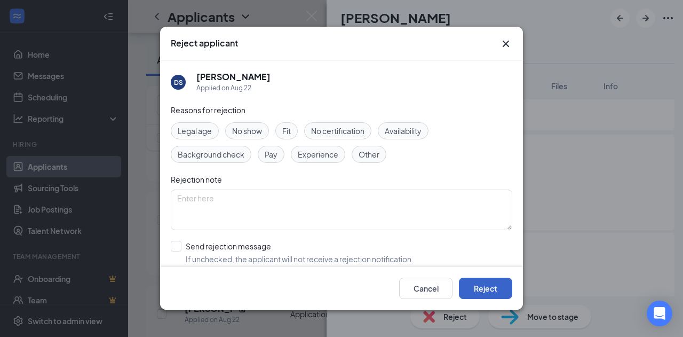
click at [487, 289] on button "Reject" at bounding box center [485, 288] width 53 height 21
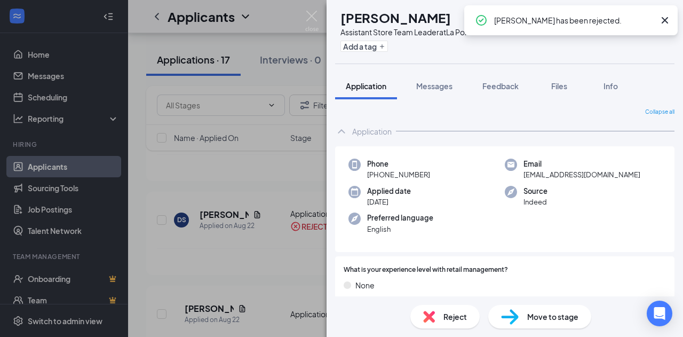
click at [266, 180] on div "HE [PERSON_NAME] Assistant Store Team Leader at [GEOGRAPHIC_DATA] - 4087 Add a …" at bounding box center [341, 168] width 683 height 337
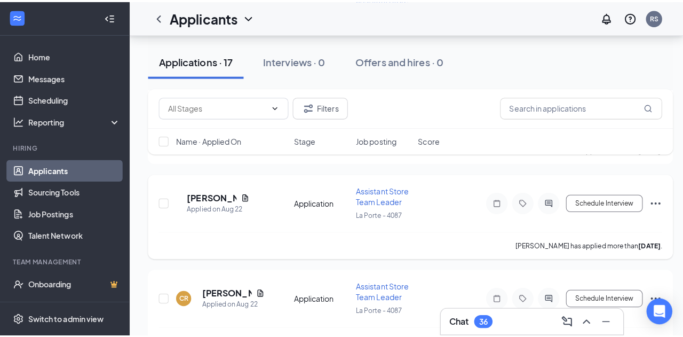
scroll to position [480, 0]
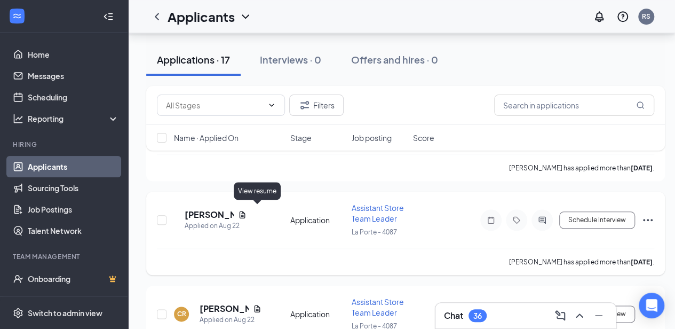
click at [245, 211] on icon "Document" at bounding box center [242, 214] width 6 height 7
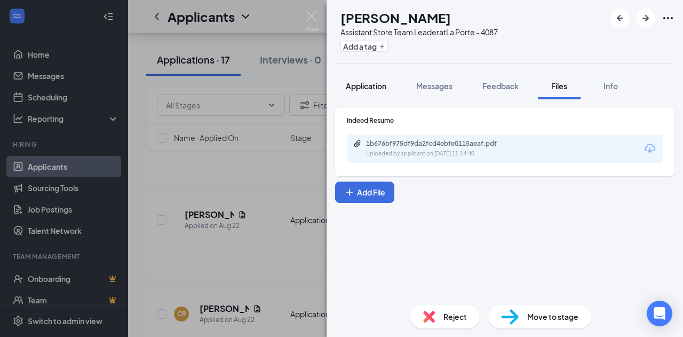
click at [365, 77] on button "Application" at bounding box center [366, 86] width 62 height 27
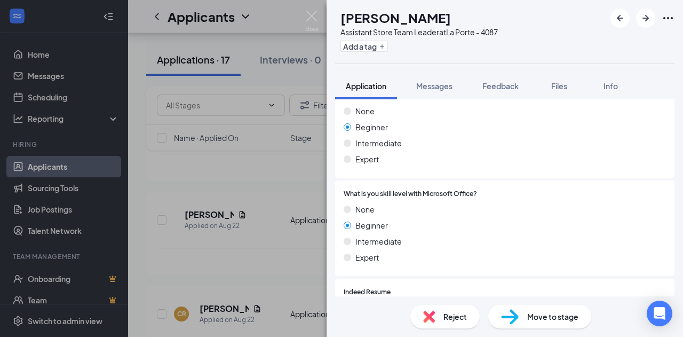
scroll to position [213, 0]
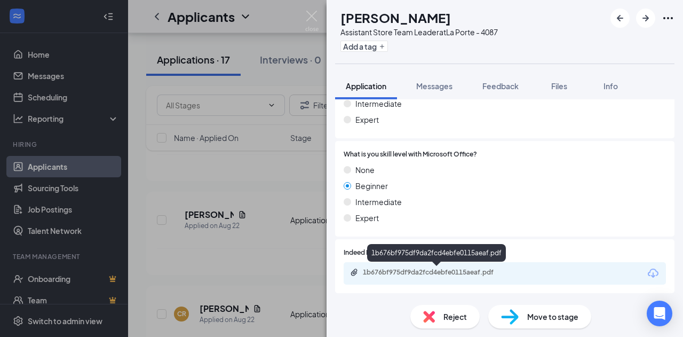
click at [464, 271] on div "1b676bf975df9da2fcd4ebfe0115aeaf.pdf" at bounding box center [437, 272] width 149 height 9
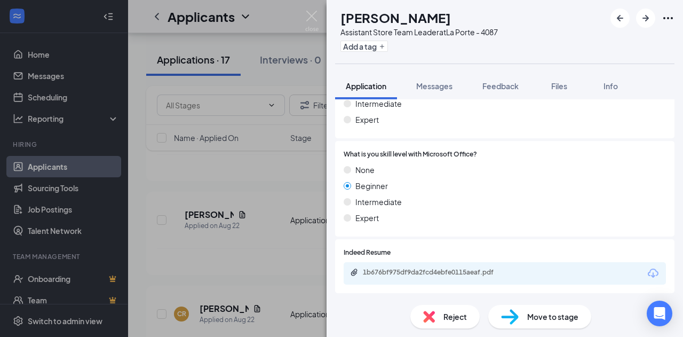
click at [451, 324] on div "Reject" at bounding box center [444, 316] width 69 height 23
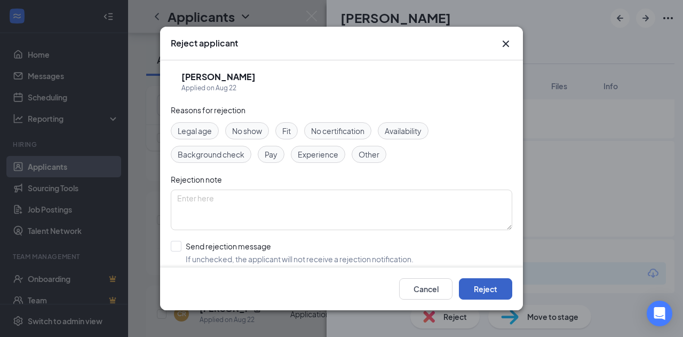
click at [494, 282] on button "Reject" at bounding box center [485, 288] width 53 height 21
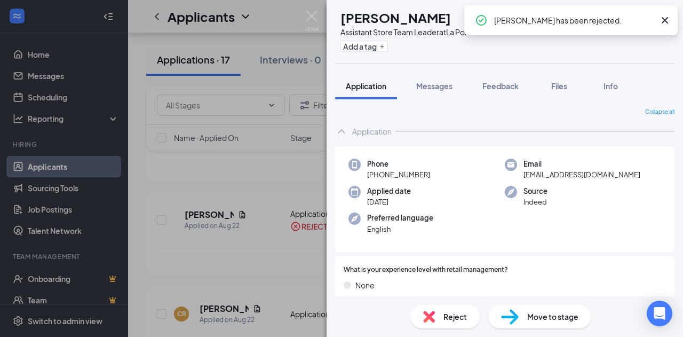
click at [253, 175] on div "CR [PERSON_NAME] Assistant Store Team Leader at [GEOGRAPHIC_DATA] - 4087 Add a …" at bounding box center [341, 168] width 683 height 337
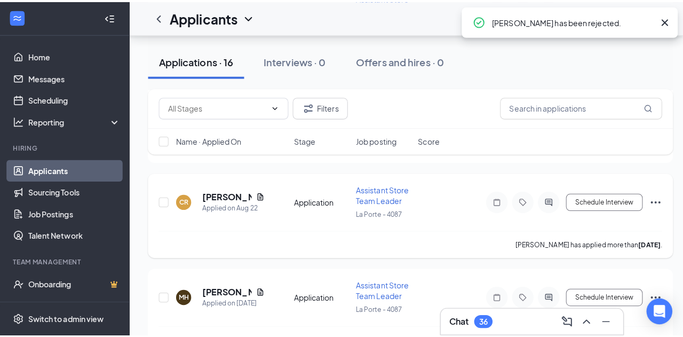
scroll to position [480, 0]
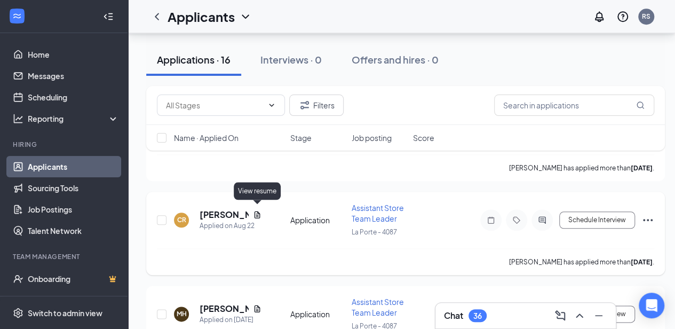
click at [259, 211] on icon "Document" at bounding box center [257, 214] width 9 height 9
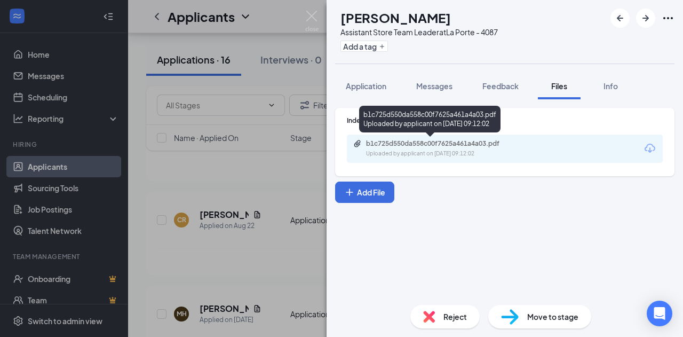
click at [358, 99] on div "Indeed Resume b1c725d550da558c00f7625a461a4a03.pdf Uploaded by applicant on [DA…" at bounding box center [504, 197] width 356 height 197
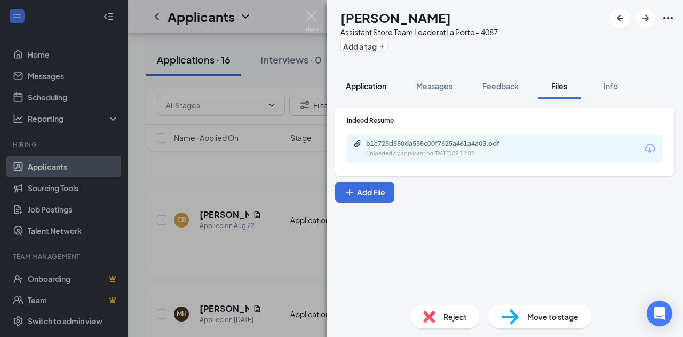
click at [359, 90] on span "Application" at bounding box center [366, 86] width 41 height 10
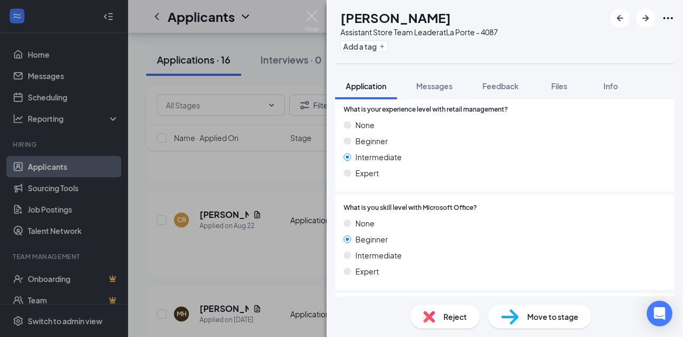
scroll to position [213, 0]
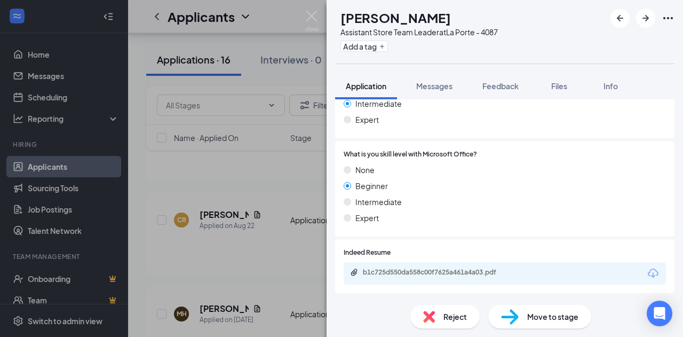
click at [430, 270] on div "b1c725d550da558c00f7625a461a4a03.pdf" at bounding box center [437, 272] width 149 height 9
click at [443, 313] on span "Reject" at bounding box center [454, 316] width 23 height 12
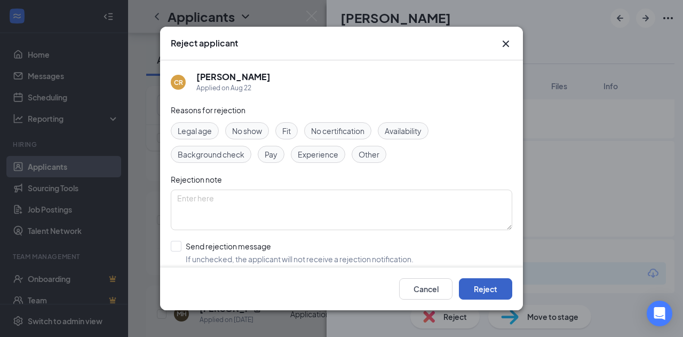
click at [468, 283] on button "Reject" at bounding box center [485, 288] width 53 height 21
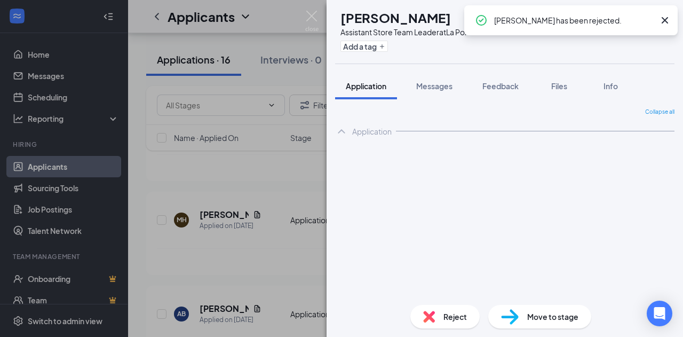
click at [262, 183] on div "MH [PERSON_NAME] Assistant Store Team Leader at [GEOGRAPHIC_DATA] - 4087 Add a …" at bounding box center [341, 168] width 683 height 337
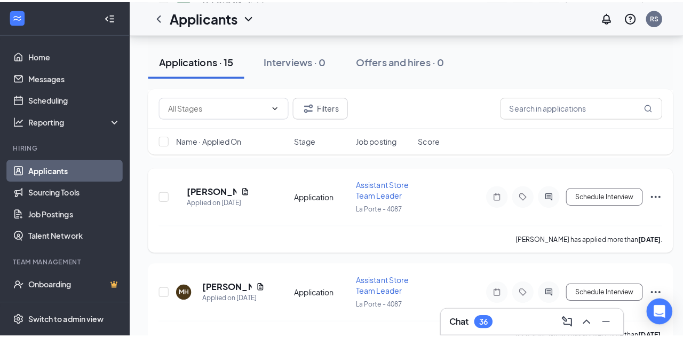
scroll to position [480, 0]
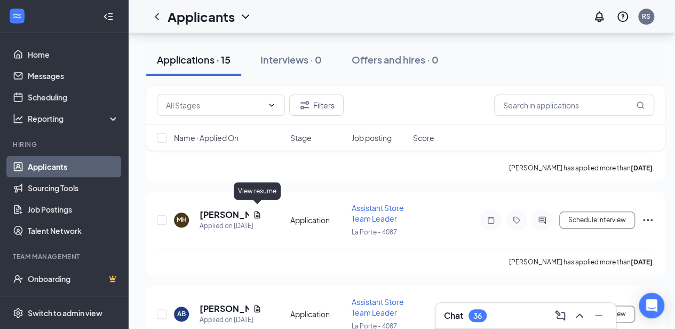
click at [256, 211] on icon "Document" at bounding box center [257, 214] width 6 height 7
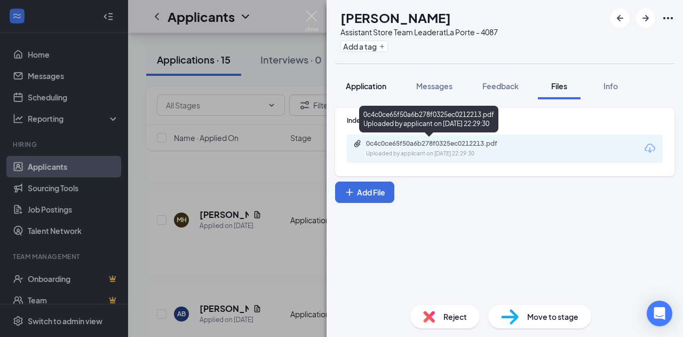
click at [363, 90] on div "Application" at bounding box center [366, 86] width 41 height 11
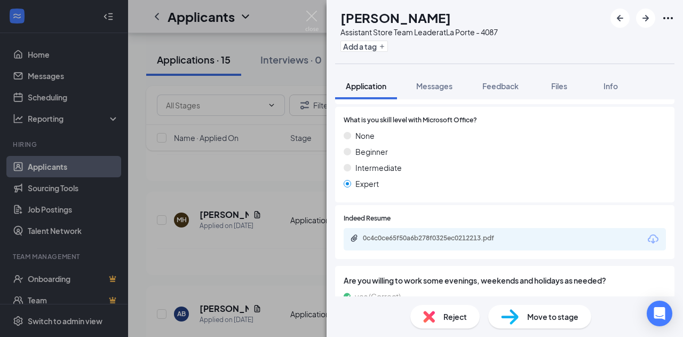
scroll to position [267, 0]
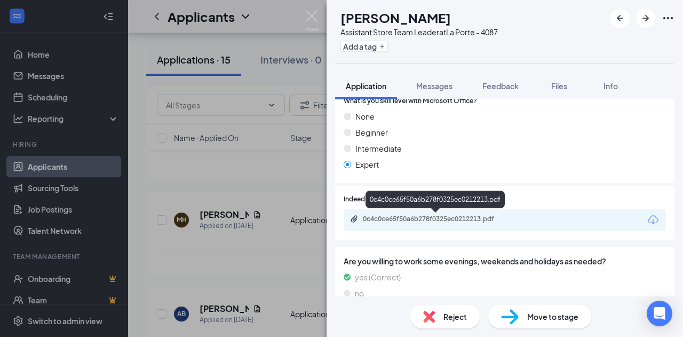
click at [446, 224] on div "0c4c0ce65f50a6b278f0325ec0212213.pdf" at bounding box center [436, 219] width 173 height 10
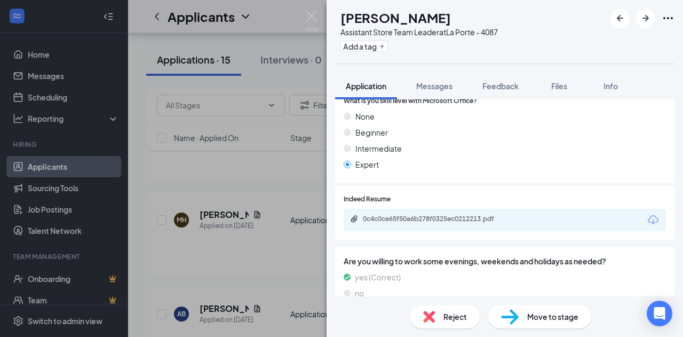
click at [433, 314] on img at bounding box center [429, 316] width 12 height 12
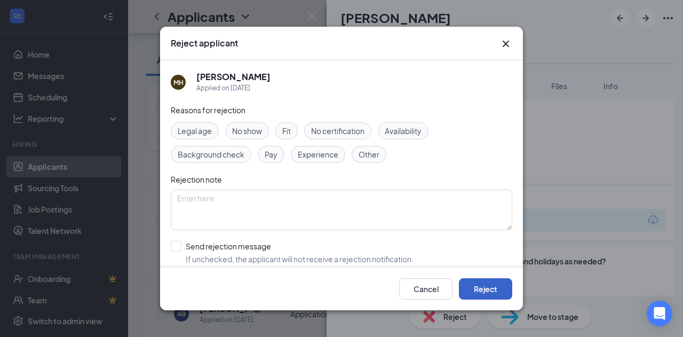
click at [489, 281] on button "Reject" at bounding box center [485, 288] width 53 height 21
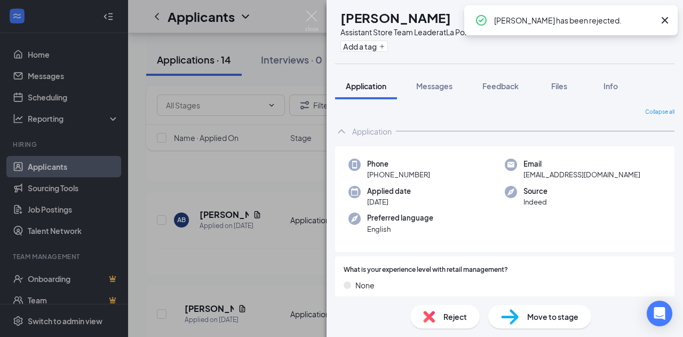
click at [291, 226] on div "AB [PERSON_NAME] Assistant Store Team Leader at [GEOGRAPHIC_DATA] - 4087 Add a …" at bounding box center [341, 168] width 683 height 337
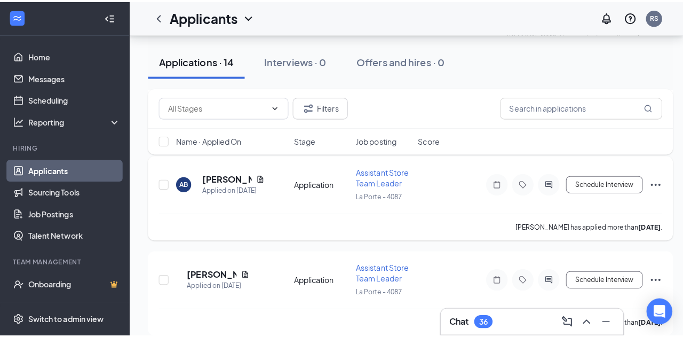
scroll to position [587, 0]
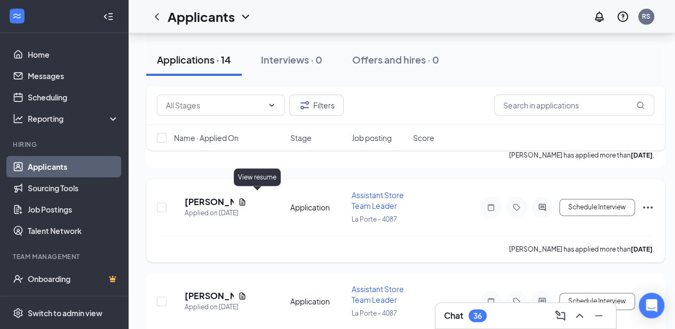
click at [245, 199] on icon "Document" at bounding box center [242, 201] width 6 height 7
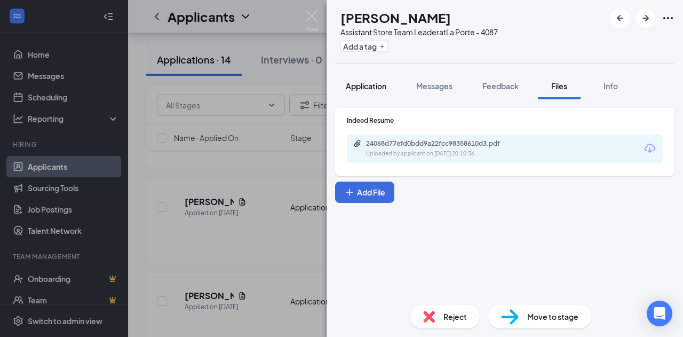
click at [363, 81] on span "Application" at bounding box center [366, 86] width 41 height 10
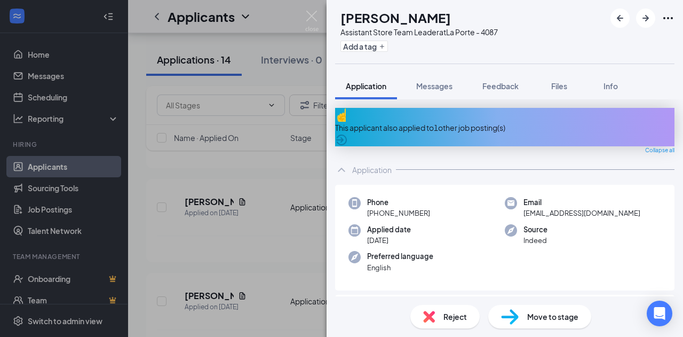
click at [428, 122] on div "This applicant also applied to 1 other job posting(s)" at bounding box center [504, 128] width 339 height 12
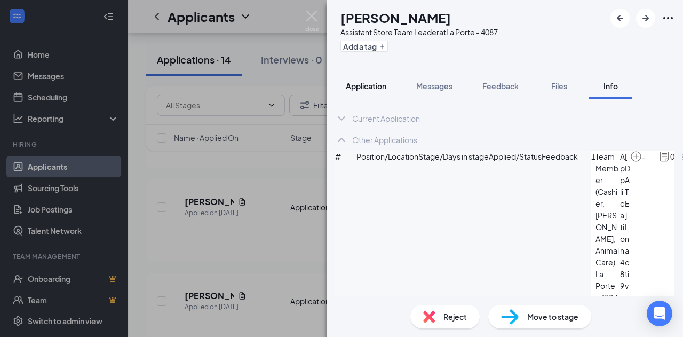
click at [359, 85] on span "Application" at bounding box center [366, 86] width 41 height 10
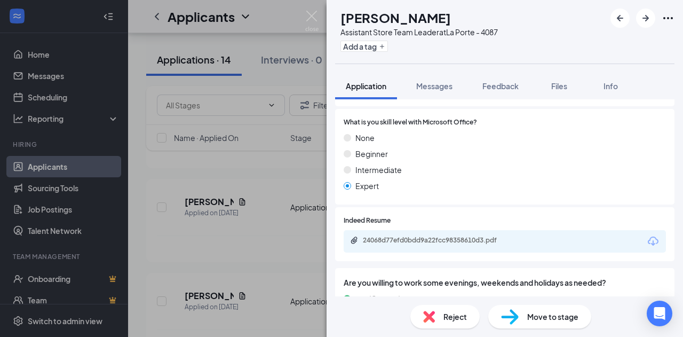
scroll to position [320, 0]
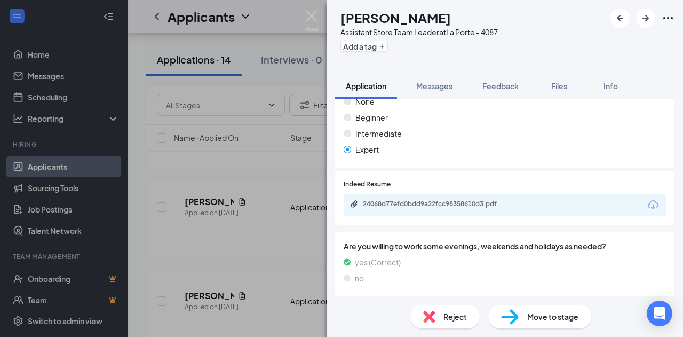
click at [431, 199] on div "24068d77efd0bdd9a22fcc98358610d3.pdf" at bounding box center [437, 203] width 149 height 9
click at [441, 322] on div "Reject" at bounding box center [444, 316] width 69 height 23
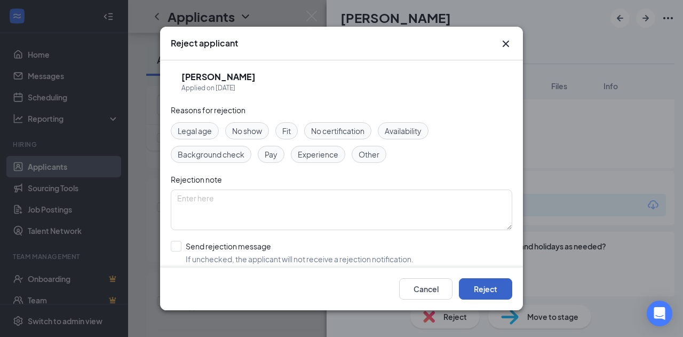
click at [481, 282] on button "Reject" at bounding box center [485, 288] width 53 height 21
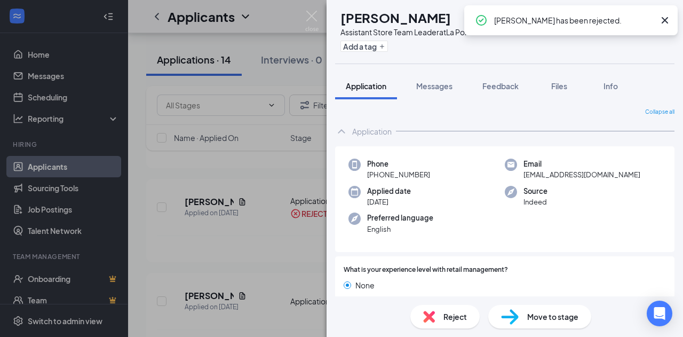
click at [266, 174] on div "[PERSON_NAME] Assistant Store Team Leader at [GEOGRAPHIC_DATA] - 4087 Add a tag…" at bounding box center [341, 168] width 683 height 337
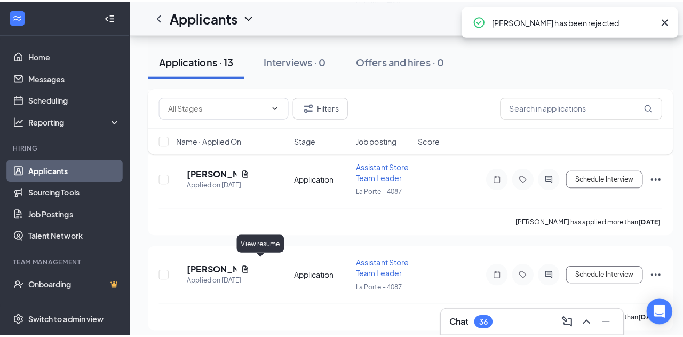
scroll to position [587, 0]
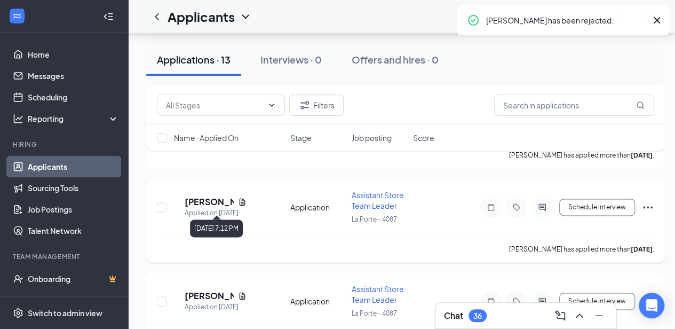
click at [246, 198] on icon "Document" at bounding box center [242, 201] width 9 height 9
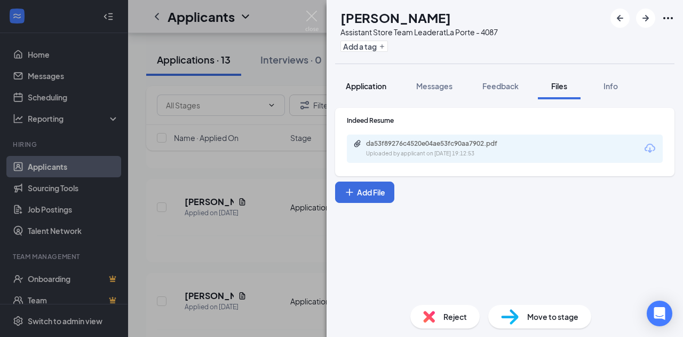
click at [370, 84] on span "Application" at bounding box center [366, 86] width 41 height 10
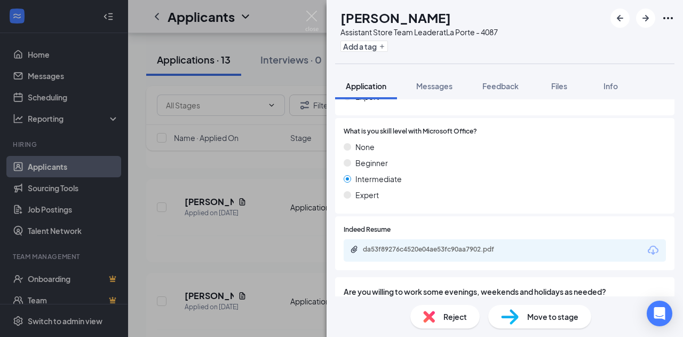
scroll to position [267, 0]
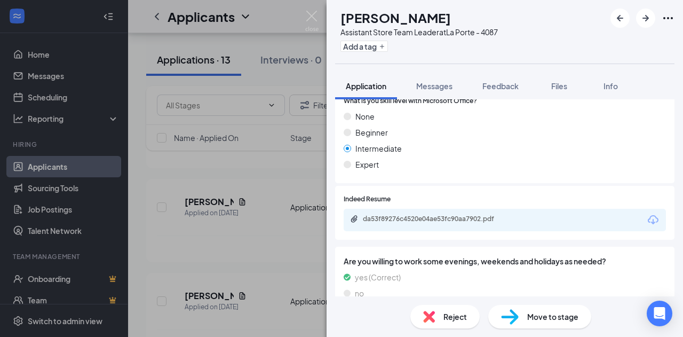
click at [403, 212] on div "da53f89276c4520e04ae53fc90aa7902.pdf" at bounding box center [504, 220] width 322 height 22
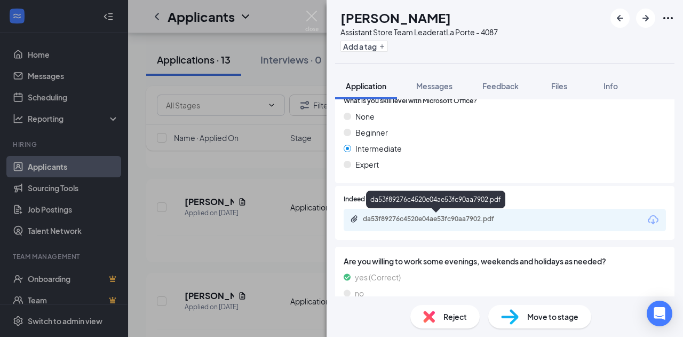
click at [404, 217] on div "da53f89276c4520e04ae53fc90aa7902.pdf" at bounding box center [437, 218] width 149 height 9
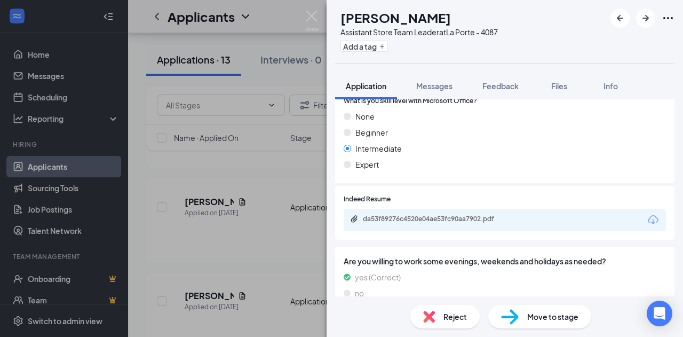
click at [449, 311] on span "Reject" at bounding box center [454, 316] width 23 height 12
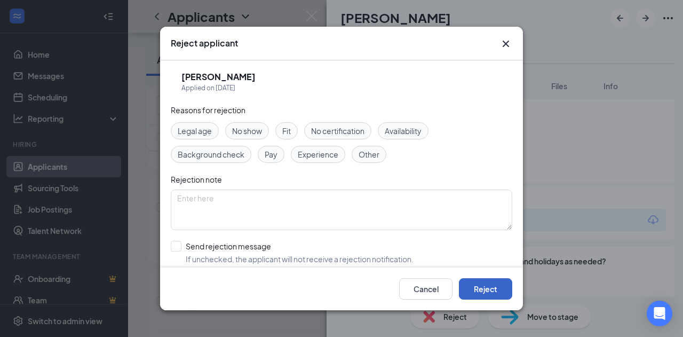
click at [485, 292] on button "Reject" at bounding box center [485, 288] width 53 height 21
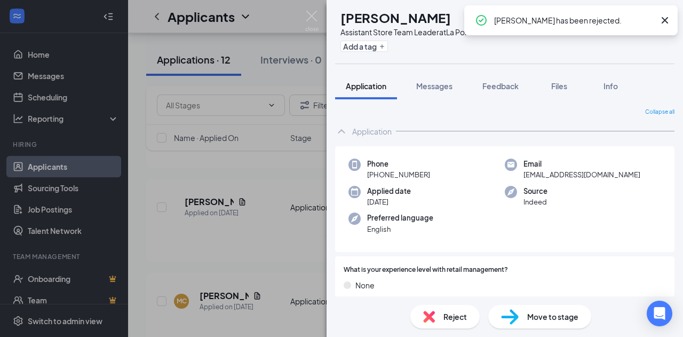
click at [270, 191] on div "CB [PERSON_NAME] Assistant Store Team Leader at [GEOGRAPHIC_DATA] - 4087 Add a …" at bounding box center [341, 168] width 683 height 337
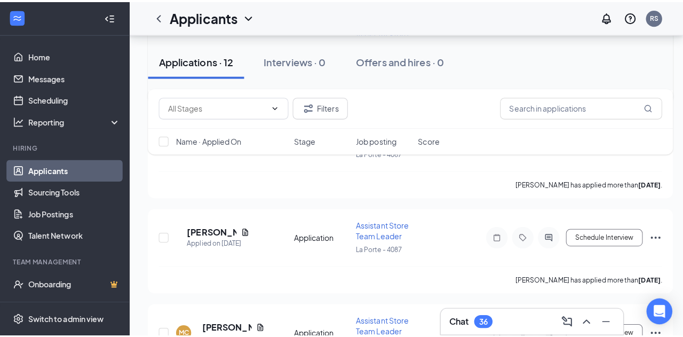
scroll to position [587, 0]
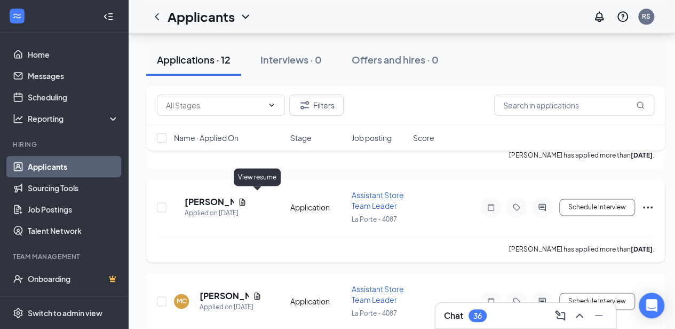
click at [246, 197] on icon "Document" at bounding box center [242, 201] width 9 height 9
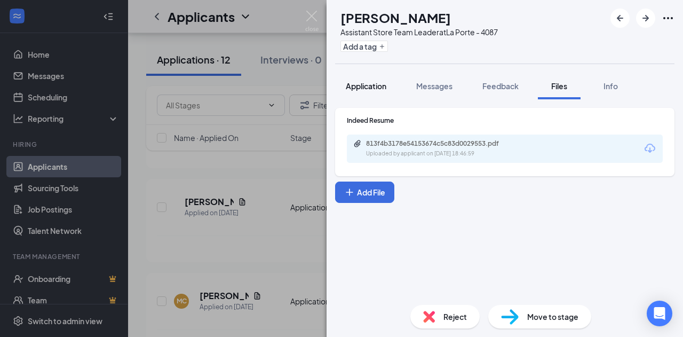
click at [377, 90] on span "Application" at bounding box center [366, 86] width 41 height 10
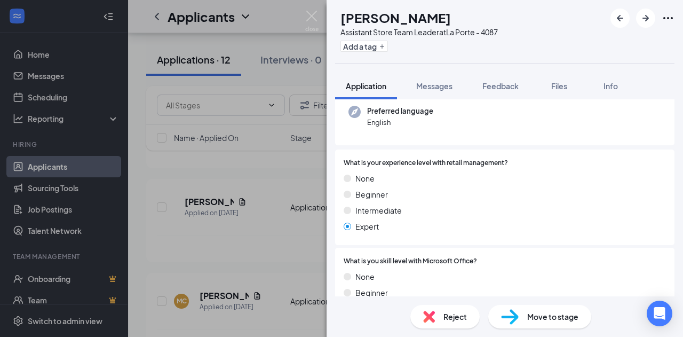
scroll to position [213, 0]
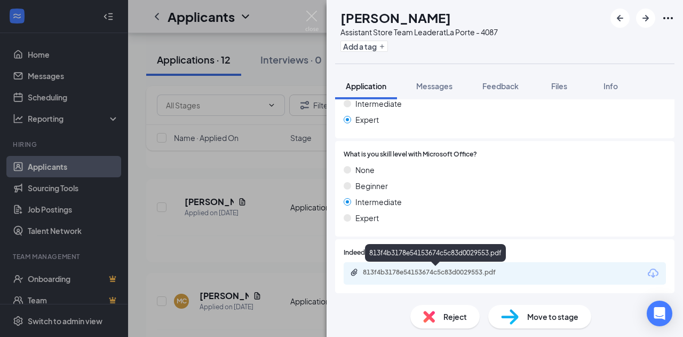
click at [462, 276] on div "813f4b3178e54153674c5c83d0029553.pdf" at bounding box center [437, 272] width 149 height 9
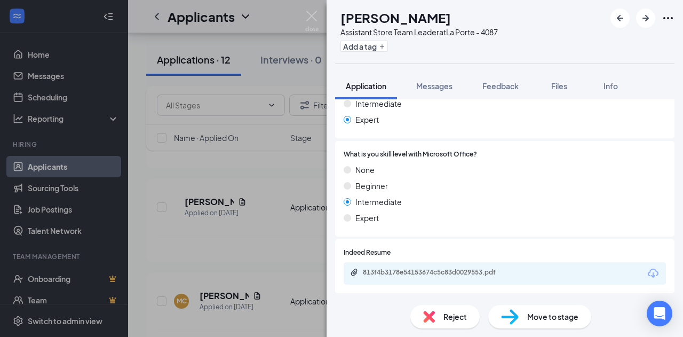
click at [435, 314] on div "Reject" at bounding box center [444, 316] width 69 height 23
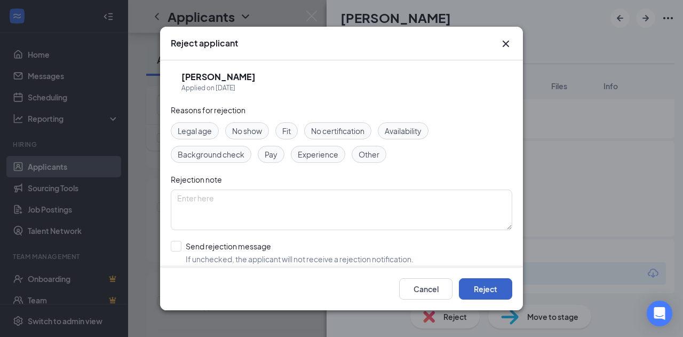
click at [491, 285] on button "Reject" at bounding box center [485, 288] width 53 height 21
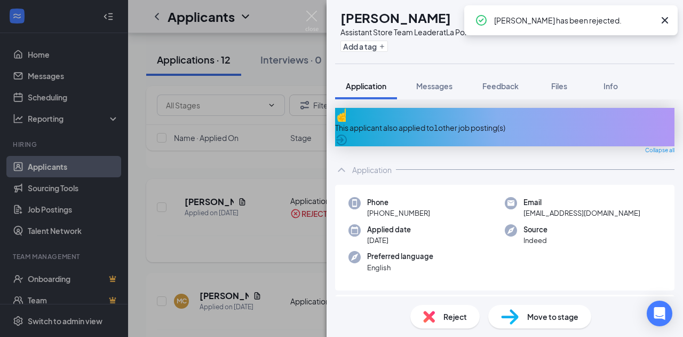
click at [281, 234] on div "MC [PERSON_NAME] Assistant Store Team Leader at [GEOGRAPHIC_DATA] - 4087 Add a …" at bounding box center [341, 168] width 683 height 337
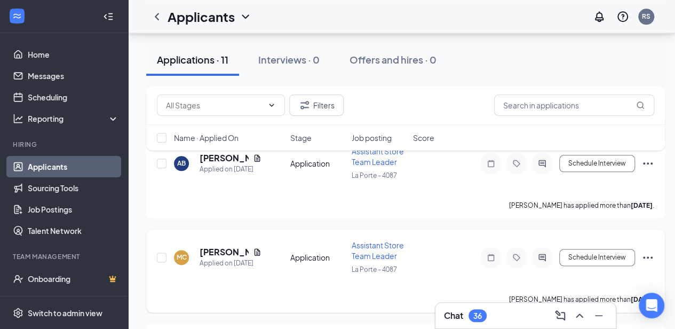
scroll to position [533, 0]
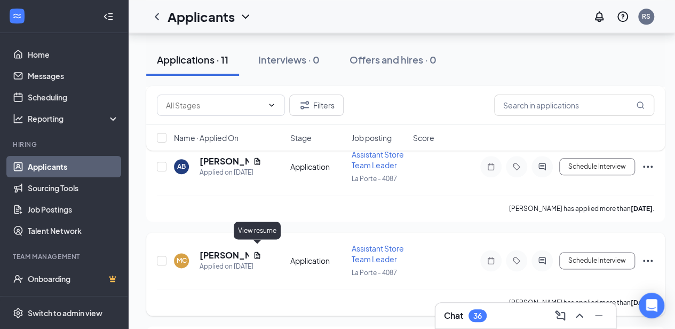
click at [256, 251] on icon "Document" at bounding box center [257, 255] width 9 height 9
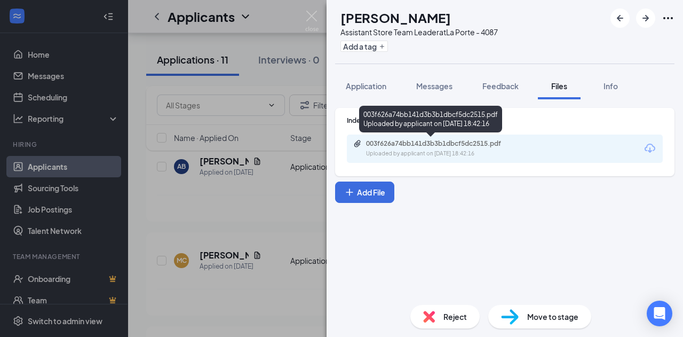
click at [375, 145] on div "003f626a74bb141d3b3b1dbcf5dc2515.pdf" at bounding box center [440, 143] width 149 height 9
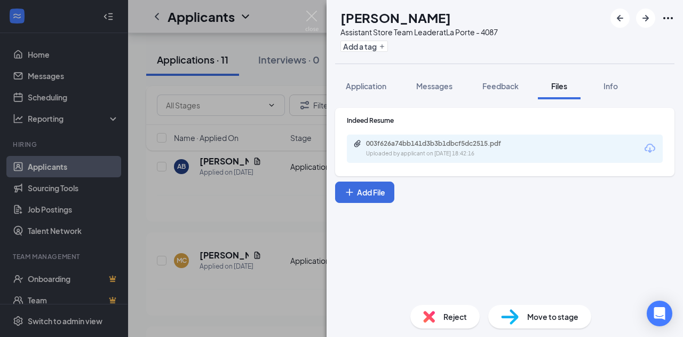
click at [430, 325] on div "Reject" at bounding box center [444, 316] width 69 height 23
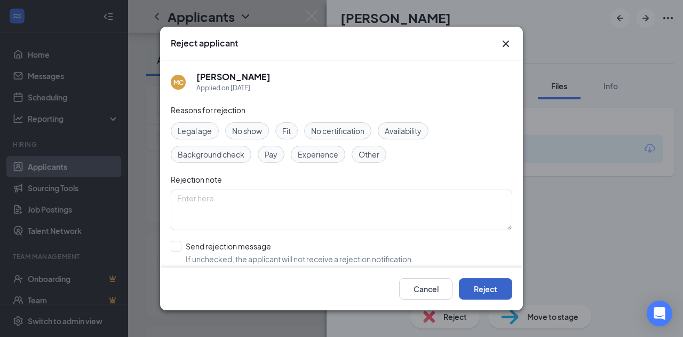
click at [475, 286] on button "Reject" at bounding box center [485, 288] width 53 height 21
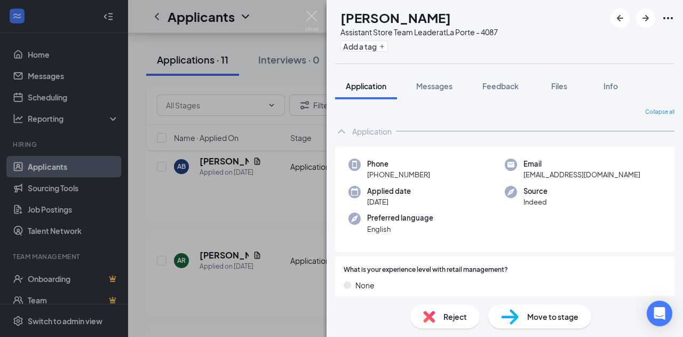
click at [289, 59] on div "AR [PERSON_NAME] Assistant Store Team Leader at [GEOGRAPHIC_DATA] - 4087 Add a …" at bounding box center [341, 168] width 683 height 337
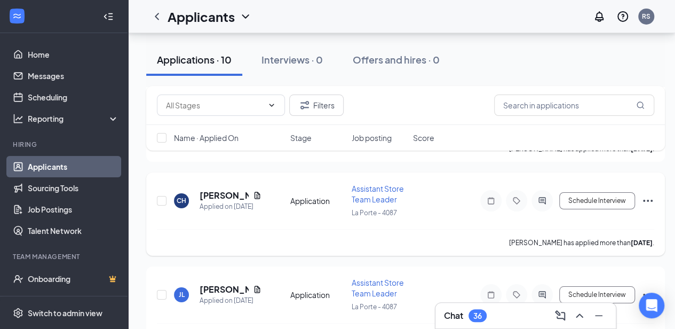
scroll to position [1829, 0]
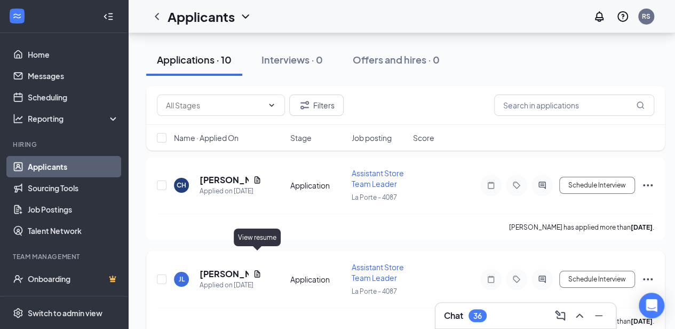
click at [254, 270] on icon "Document" at bounding box center [257, 273] width 6 height 7
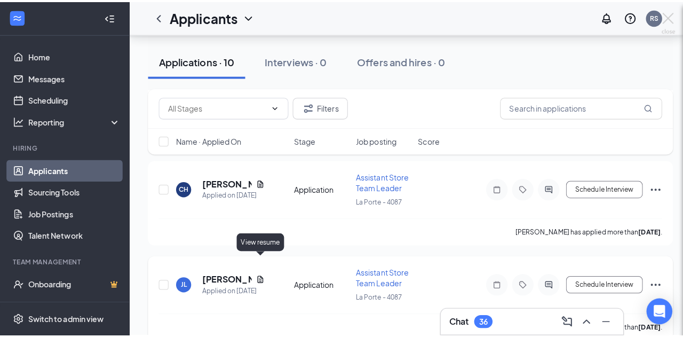
scroll to position [1821, 0]
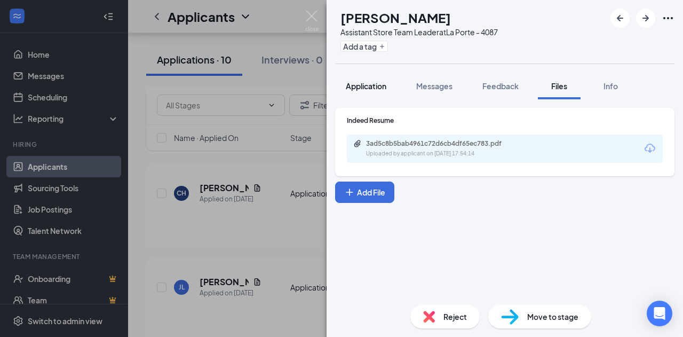
click at [369, 85] on span "Application" at bounding box center [366, 86] width 41 height 10
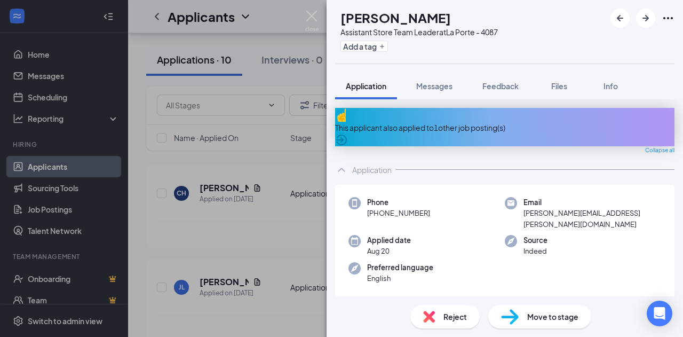
click at [426, 125] on div "This applicant also applied to 1 other job posting(s)" at bounding box center [504, 127] width 339 height 38
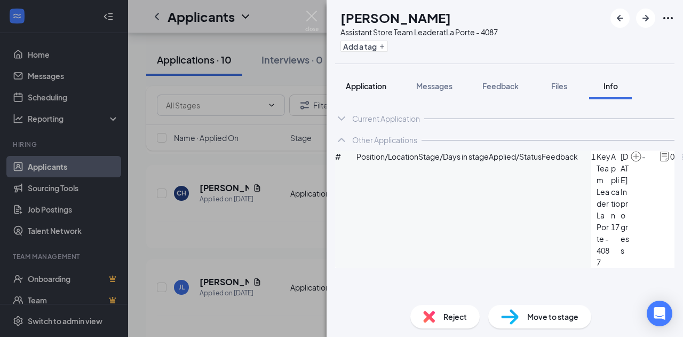
click at [379, 87] on span "Application" at bounding box center [366, 86] width 41 height 10
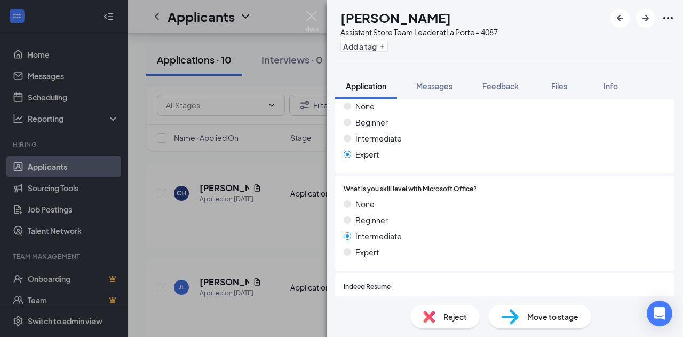
scroll to position [267, 0]
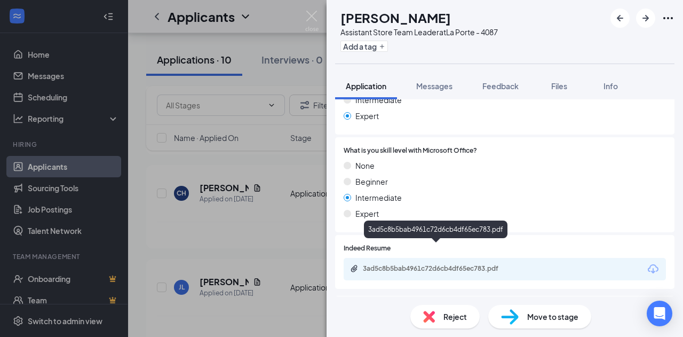
click at [448, 264] on div "3ad5c8b5bab4961c72d6cb4df65ec783.pdf" at bounding box center [437, 268] width 149 height 9
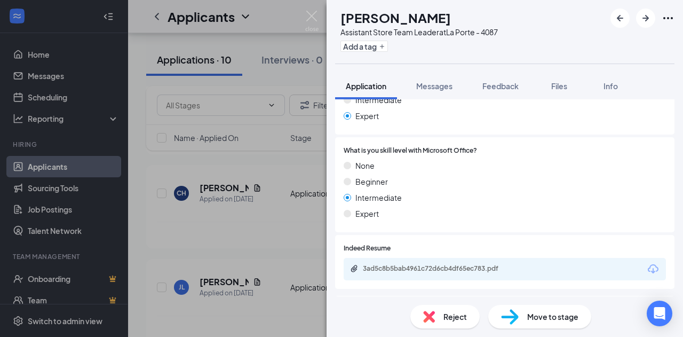
click at [428, 313] on img at bounding box center [429, 316] width 12 height 12
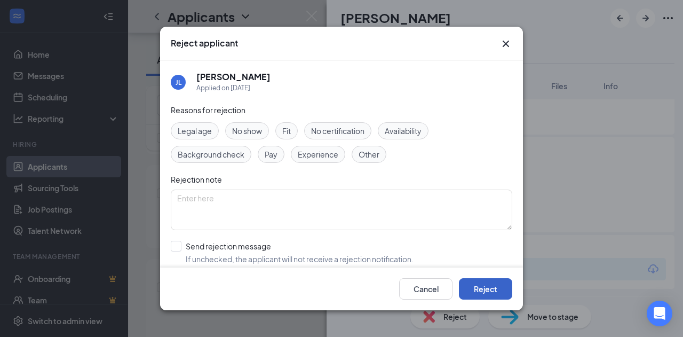
click at [468, 286] on button "Reject" at bounding box center [485, 288] width 53 height 21
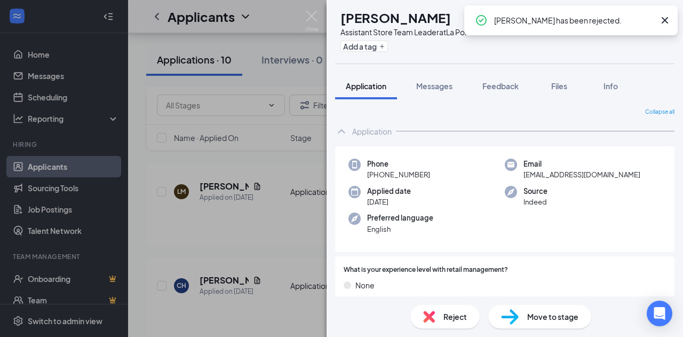
click at [237, 233] on div "BH [PERSON_NAME] Assistant Store Team Leader at [GEOGRAPHIC_DATA] - 4087 Add a …" at bounding box center [341, 168] width 683 height 337
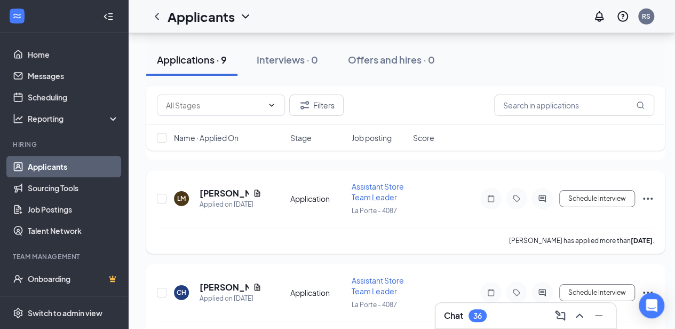
scroll to position [1643, 0]
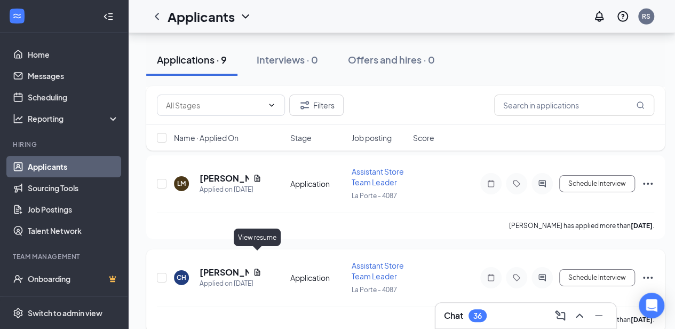
click at [258, 268] on icon "Document" at bounding box center [257, 271] width 6 height 7
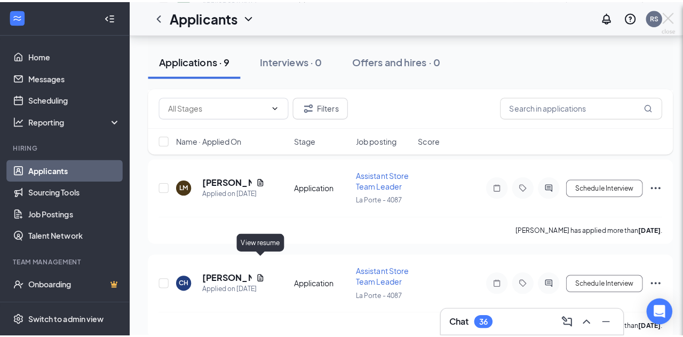
scroll to position [1635, 0]
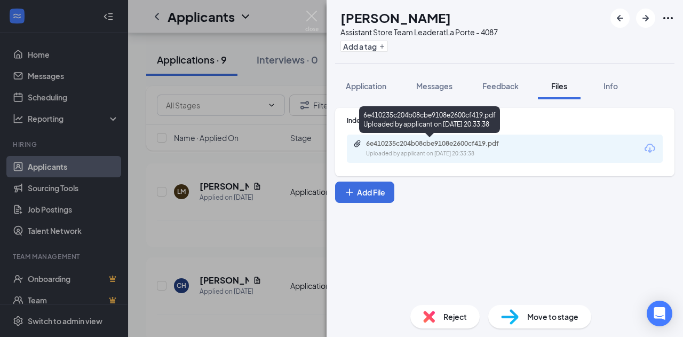
click at [385, 150] on div "Uploaded by applicant on [DATE] 20:33:38" at bounding box center [446, 153] width 160 height 9
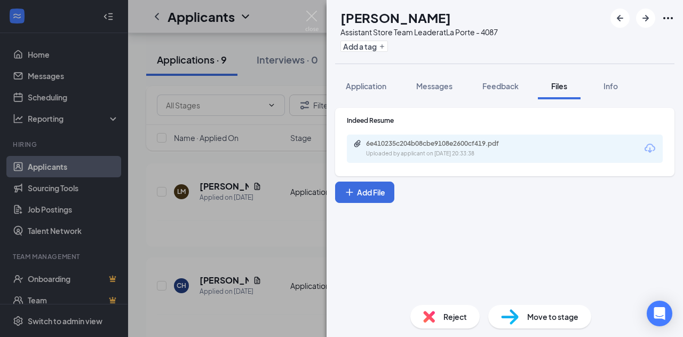
click at [445, 313] on span "Reject" at bounding box center [454, 316] width 23 height 12
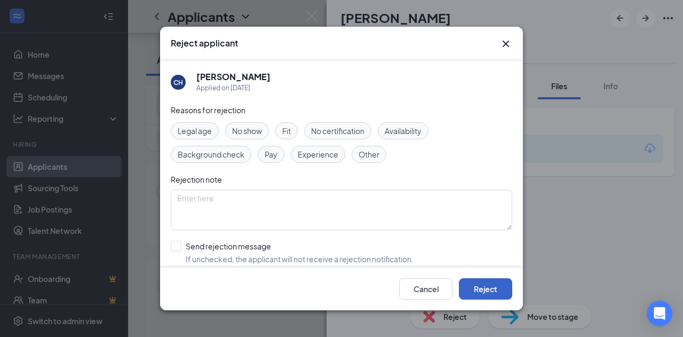
click at [475, 285] on button "Reject" at bounding box center [485, 288] width 53 height 21
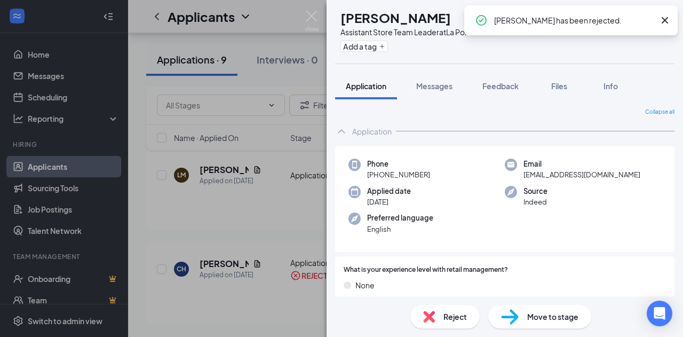
scroll to position [1542, 0]
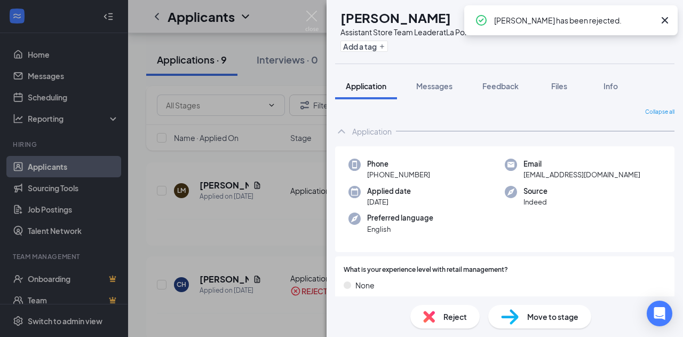
click at [263, 220] on div "BH [PERSON_NAME] Assistant Store Team Leader at [GEOGRAPHIC_DATA] - 4087 Add a …" at bounding box center [341, 168] width 683 height 337
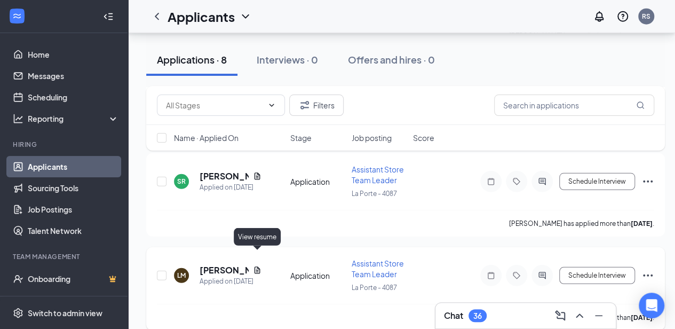
click at [258, 266] on icon "Document" at bounding box center [257, 270] width 9 height 9
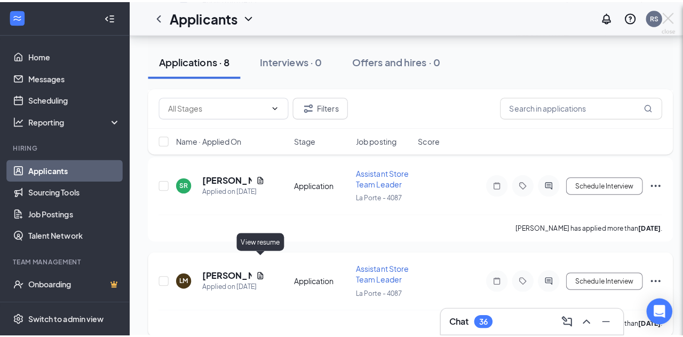
scroll to position [1449, 0]
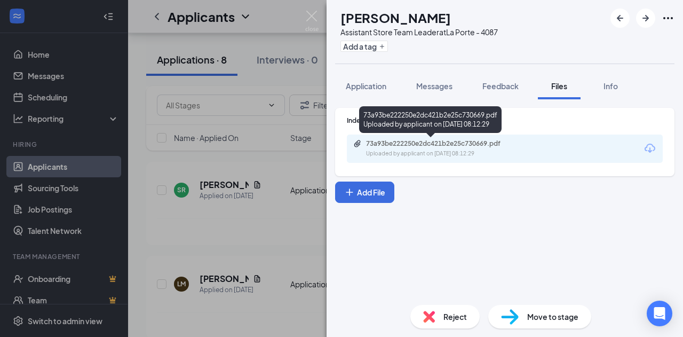
click at [396, 143] on div "73a93be222250e2dc421b2e25c730669.pdf" at bounding box center [440, 143] width 149 height 9
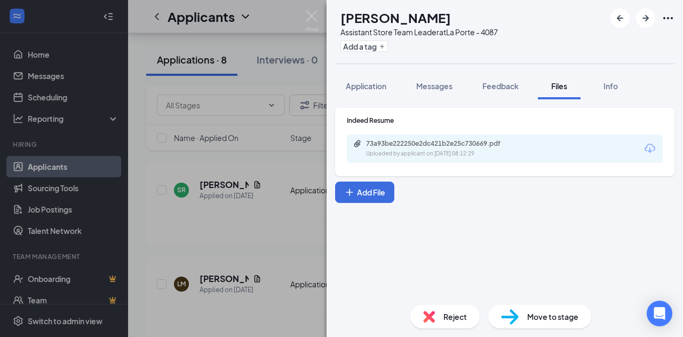
click at [455, 323] on div "Reject" at bounding box center [444, 316] width 69 height 23
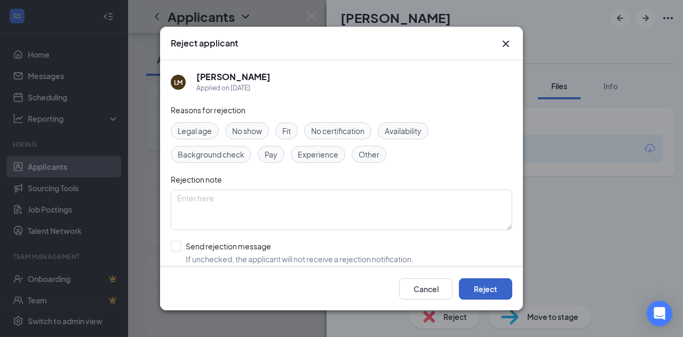
click at [501, 287] on button "Reject" at bounding box center [485, 288] width 53 height 21
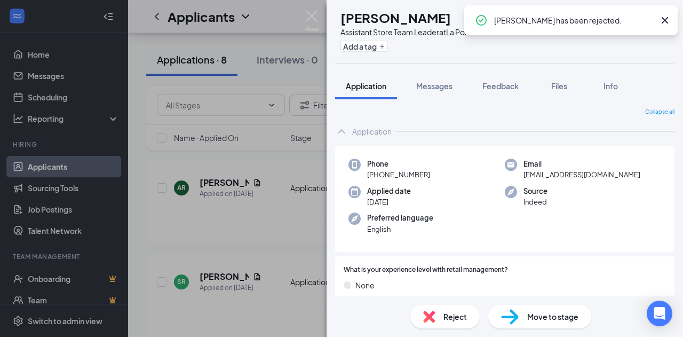
click at [283, 229] on div "BH [PERSON_NAME] Assistant Store Team Leader at [GEOGRAPHIC_DATA] - 4087 Add a …" at bounding box center [341, 168] width 683 height 337
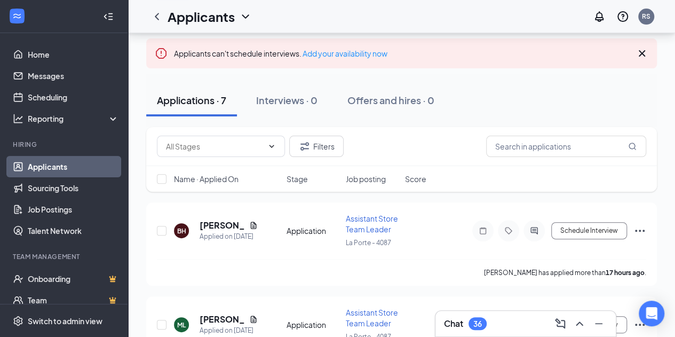
scroll to position [107, 0]
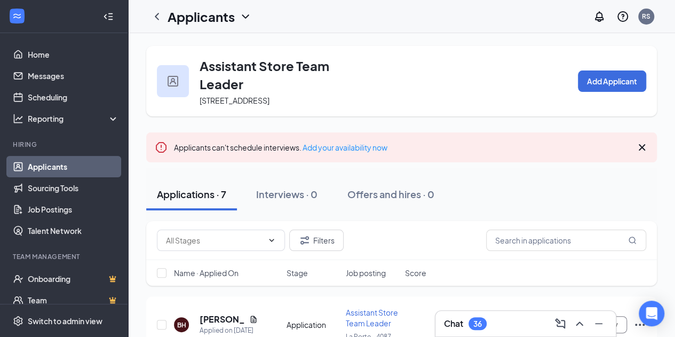
click at [533, 323] on div "Chat 36" at bounding box center [525, 323] width 163 height 17
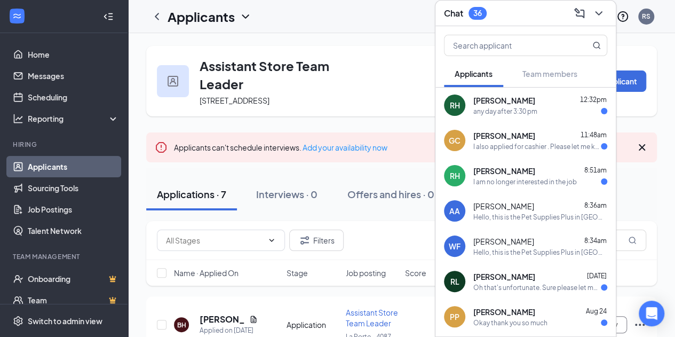
click at [495, 177] on div "I am no longer interested in the job" at bounding box center [524, 181] width 103 height 9
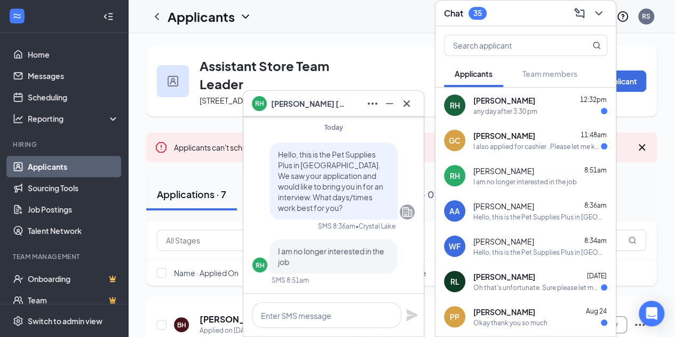
scroll to position [53, 0]
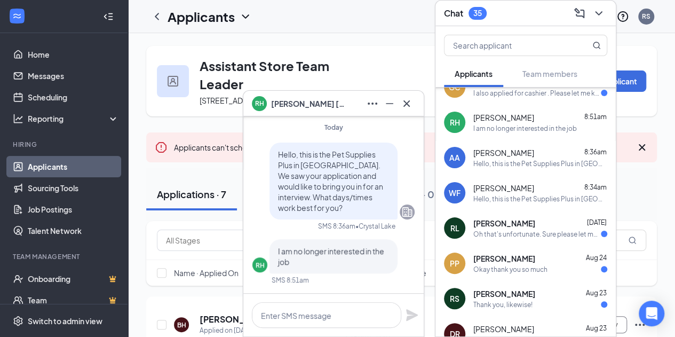
click at [500, 238] on div "RL Rachel Laub Aug 25 Oh that's unfortunate. Sure please let me know, and thank…" at bounding box center [525, 227] width 180 height 35
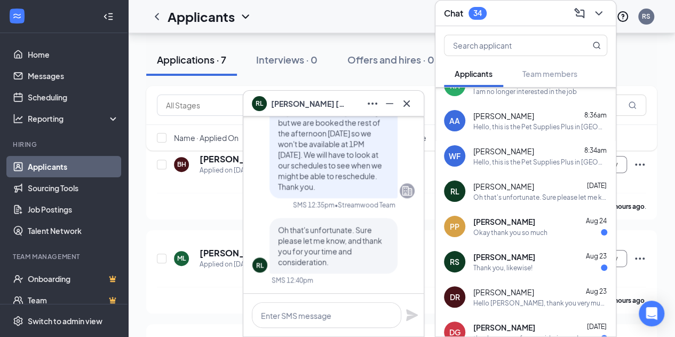
scroll to position [107, 0]
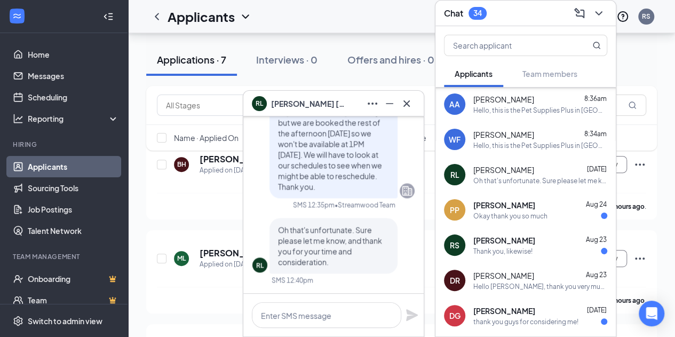
click at [494, 239] on span "Rosa Saenz-Ross" at bounding box center [504, 240] width 62 height 11
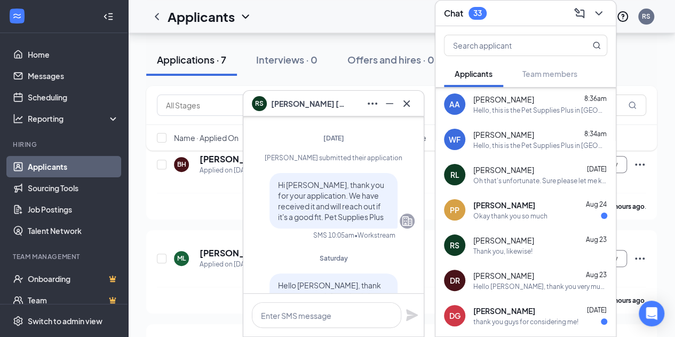
scroll to position [-373, 0]
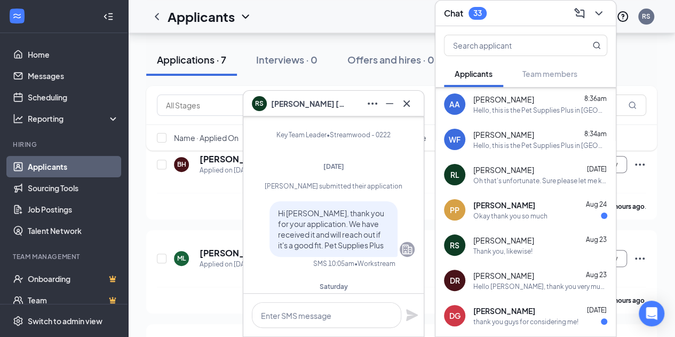
click at [303, 103] on span "Rosa Saenz-Ross" at bounding box center [308, 104] width 75 height 12
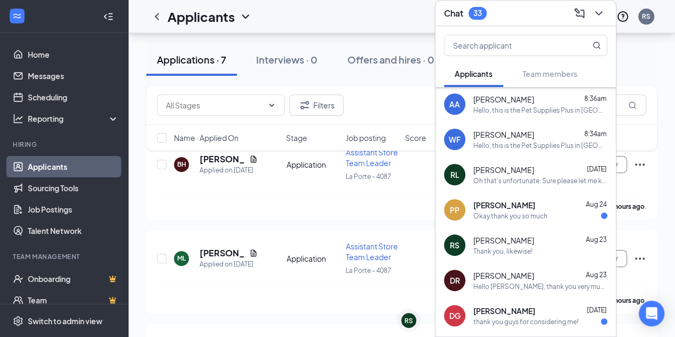
scroll to position [0, 0]
click at [475, 233] on div "RS Rosa Saenz-Ross Aug 23 Thank you, likewise!" at bounding box center [525, 244] width 180 height 35
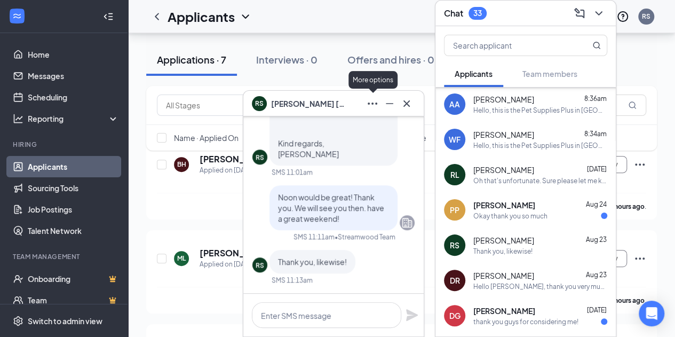
click at [375, 101] on icon "Ellipses" at bounding box center [372, 103] width 13 height 13
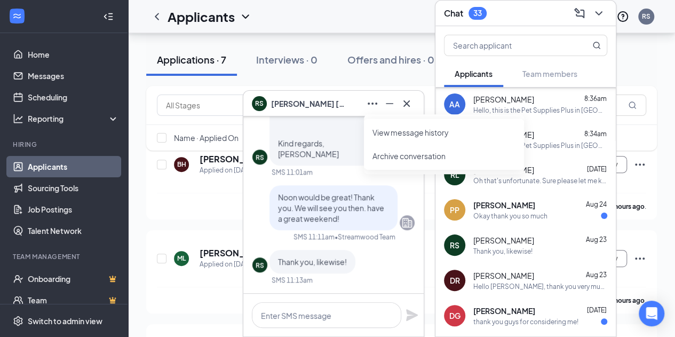
click at [61, 163] on link "Applicants" at bounding box center [73, 166] width 91 height 21
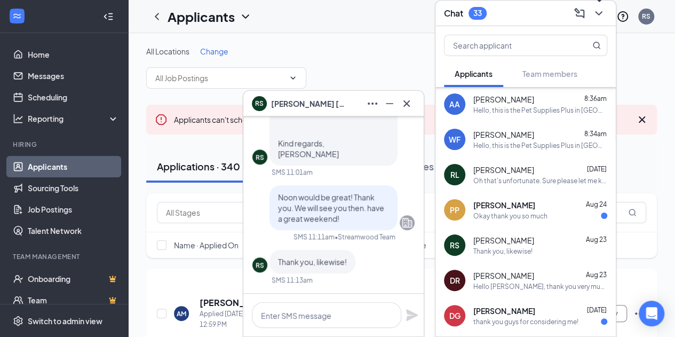
click at [603, 20] on div at bounding box center [597, 13] width 19 height 17
click at [409, 102] on icon "Cross" at bounding box center [406, 103] width 13 height 13
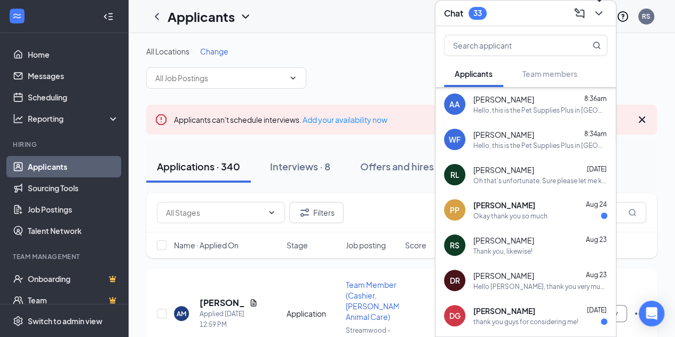
click at [599, 10] on icon "ChevronDown" at bounding box center [598, 13] width 13 height 13
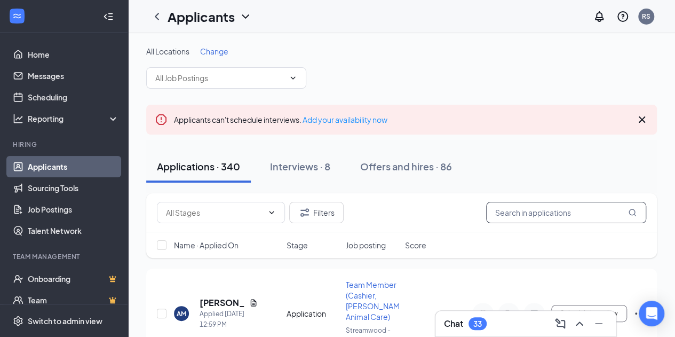
click at [510, 211] on input "text" at bounding box center [566, 212] width 160 height 21
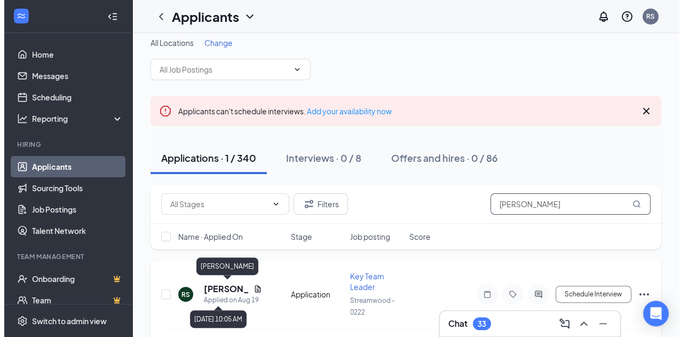
scroll to position [37, 0]
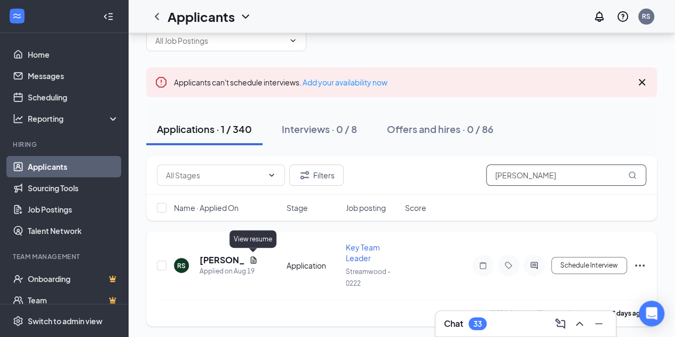
type input "rosa"
click at [252, 261] on icon "Document" at bounding box center [253, 259] width 9 height 9
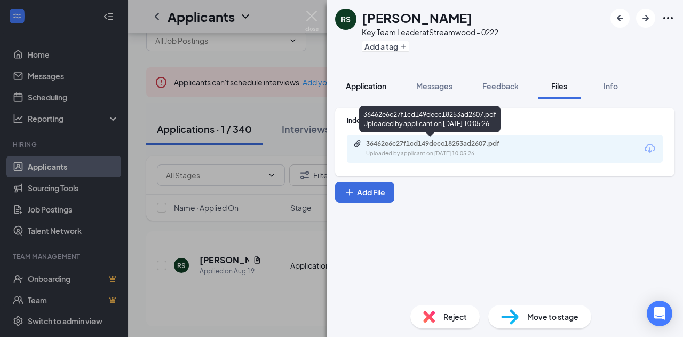
click at [378, 87] on span "Application" at bounding box center [366, 86] width 41 height 10
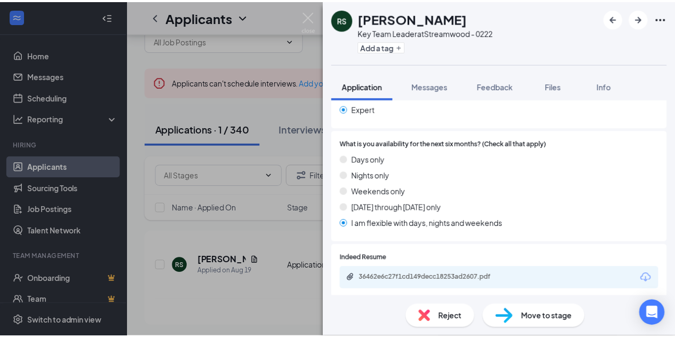
scroll to position [373, 0]
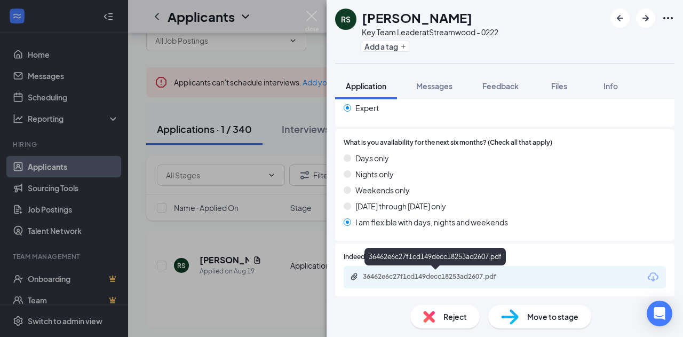
click at [418, 275] on div "36462e6c27f1cd149decc18253ad2607.pdf" at bounding box center [437, 276] width 149 height 9
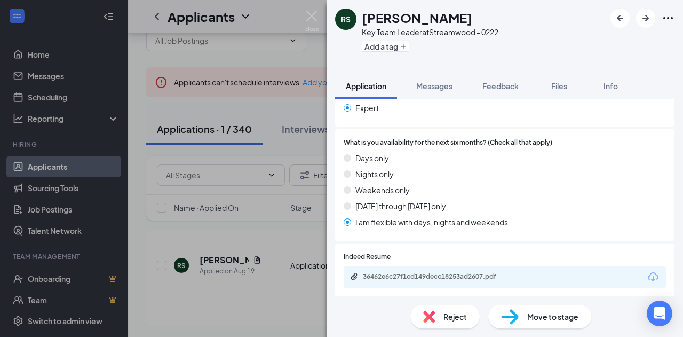
click at [147, 93] on div "RS Rosa Saenz-Ross Key Team Leader at Streamwood - 0222 Add a tag Application M…" at bounding box center [341, 168] width 683 height 337
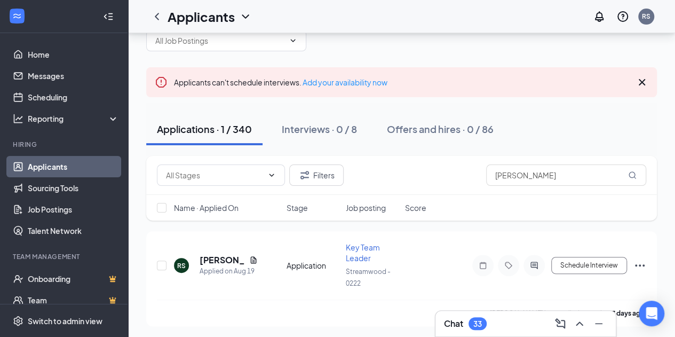
drag, startPoint x: 74, startPoint y: 169, endPoint x: 94, endPoint y: 164, distance: 20.8
click at [74, 169] on link "Applicants" at bounding box center [73, 166] width 91 height 21
